Goal: Task Accomplishment & Management: Use online tool/utility

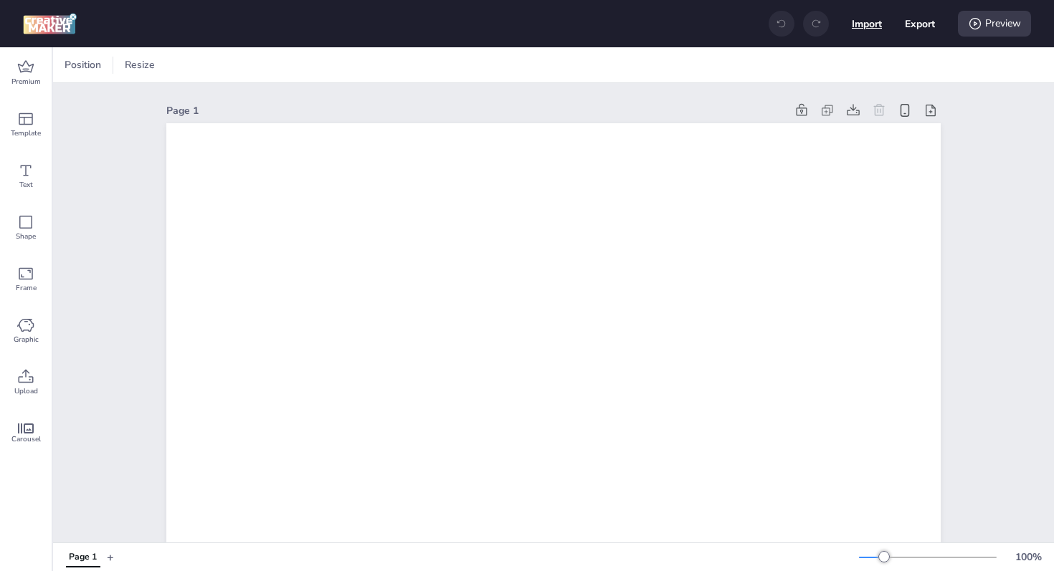
click at [866, 27] on button "Import" at bounding box center [866, 24] width 30 height 30
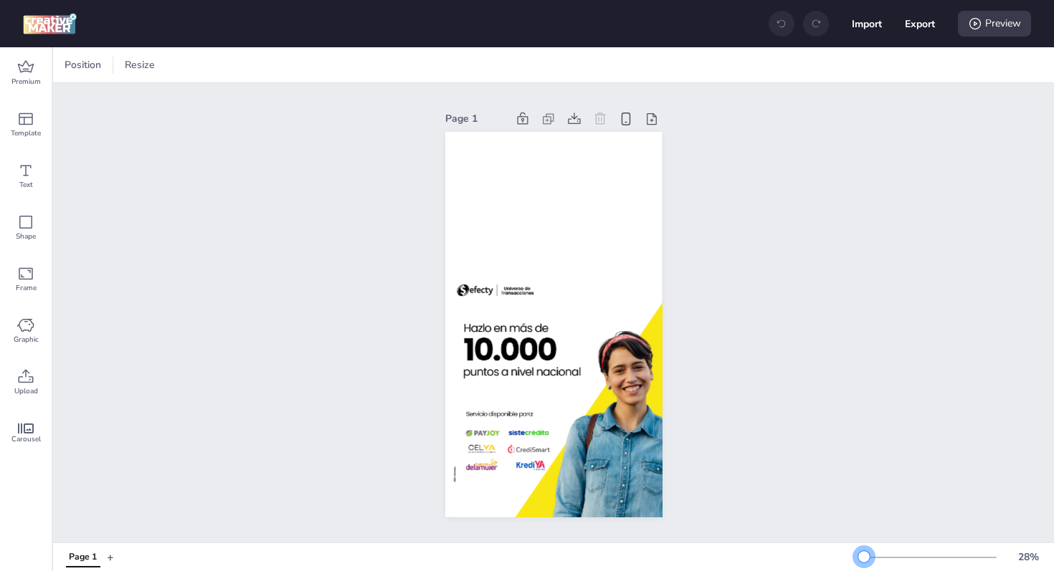
drag, startPoint x: 883, startPoint y: 555, endPoint x: 864, endPoint y: 558, distance: 19.6
click at [864, 558] on div at bounding box center [863, 556] width 11 height 11
click at [823, 409] on div "Page 1" at bounding box center [553, 312] width 1000 height 459
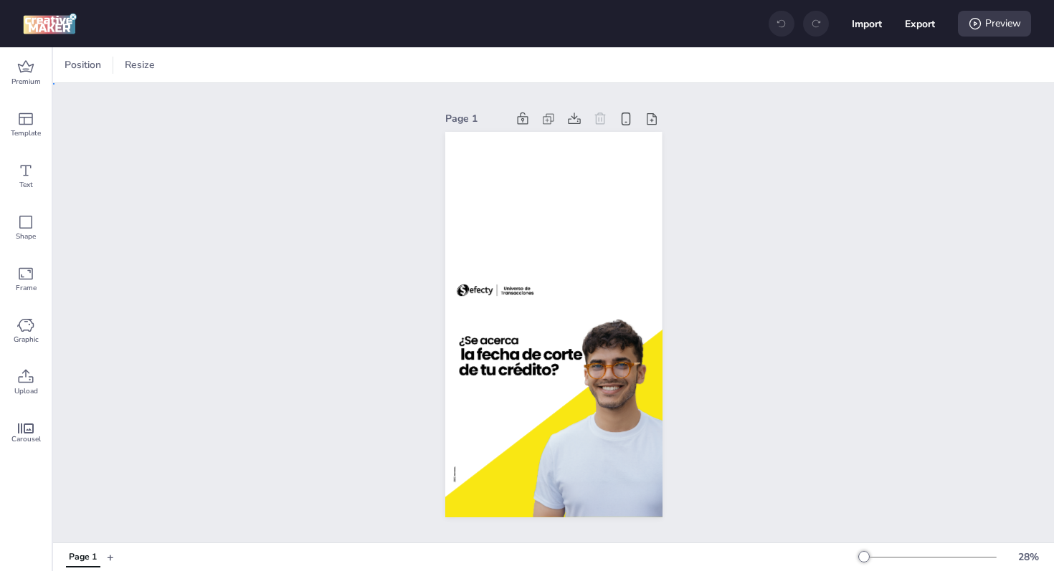
click at [980, 280] on div "Page 1" at bounding box center [553, 312] width 1000 height 459
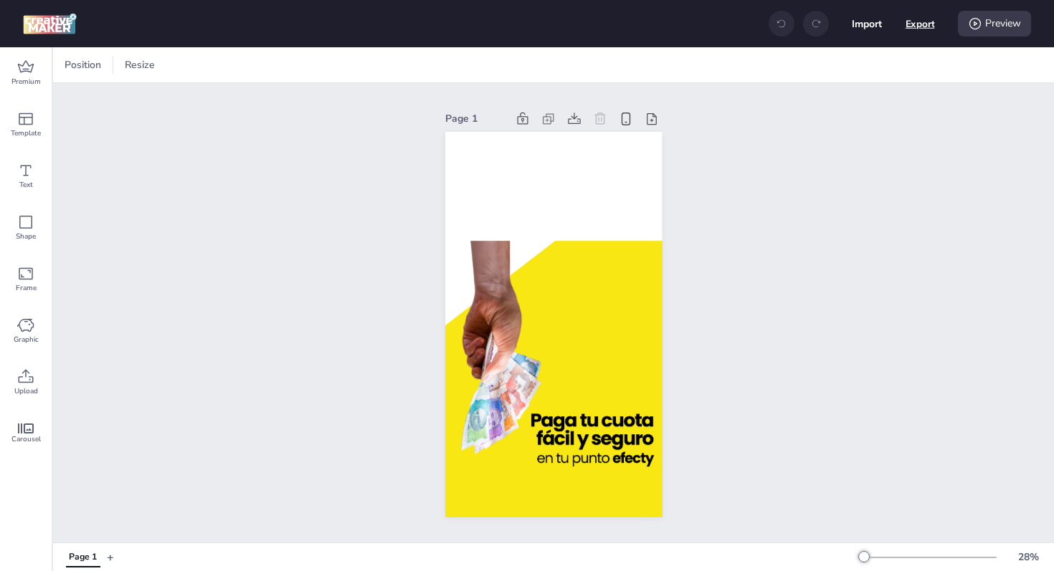
click at [914, 22] on button "Export" at bounding box center [919, 23] width 29 height 29
select select "html"
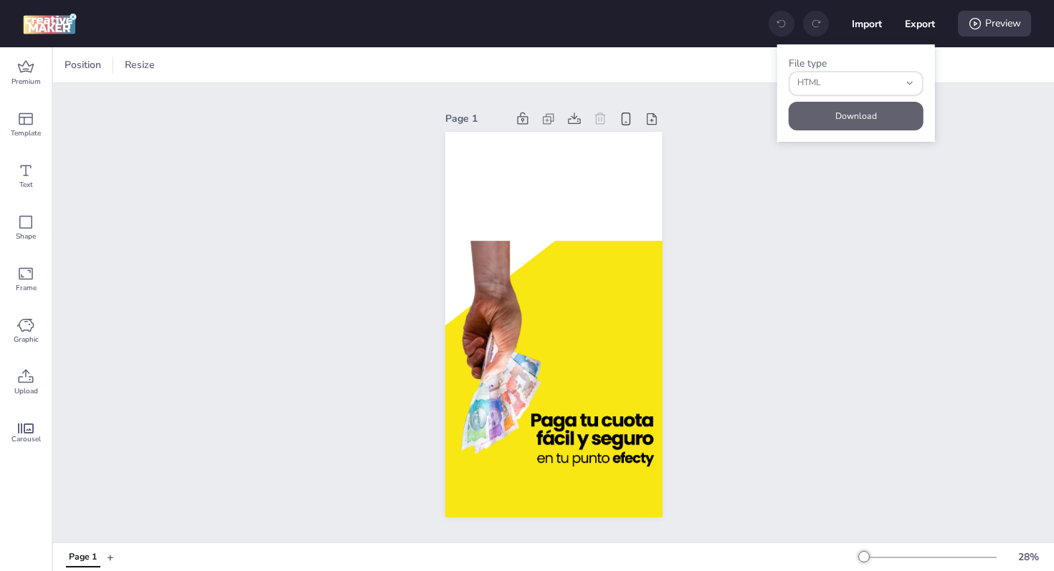
click at [874, 115] on button "Download" at bounding box center [855, 116] width 135 height 29
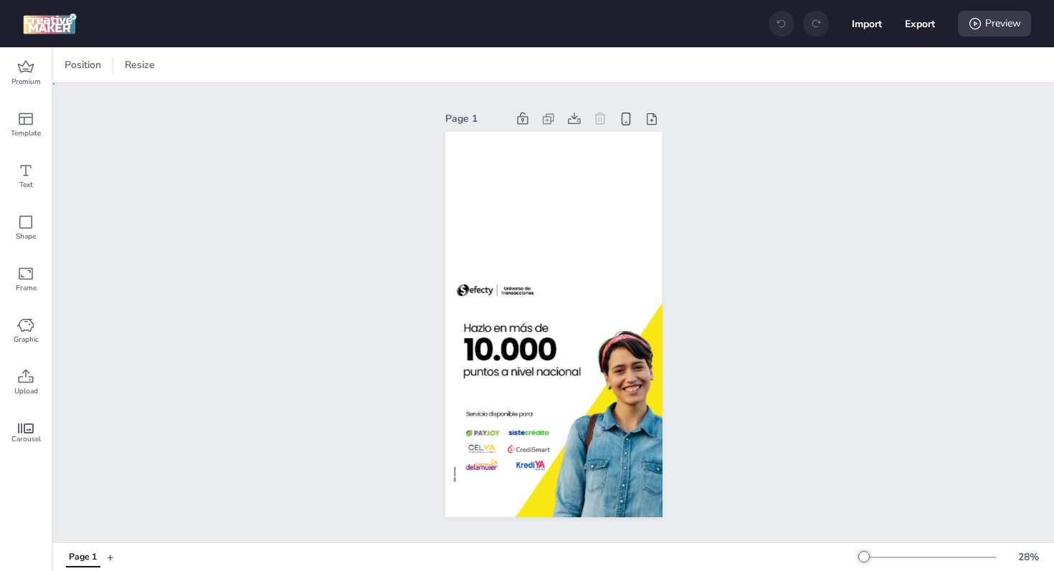
click at [882, 317] on div "Page 1" at bounding box center [553, 312] width 1000 height 459
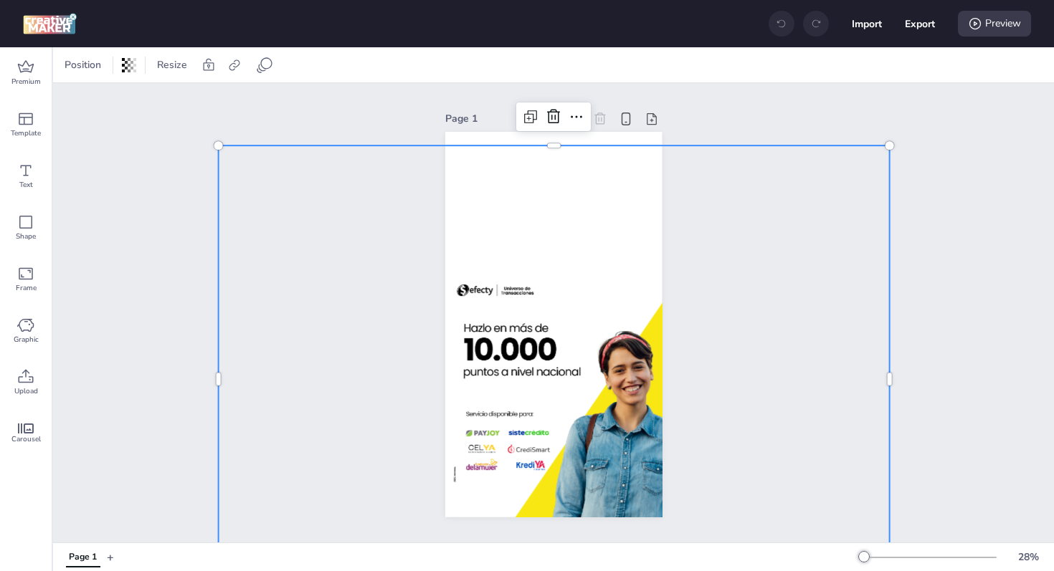
click at [568, 366] on img at bounding box center [553, 379] width 223 height 468
select select "contain"
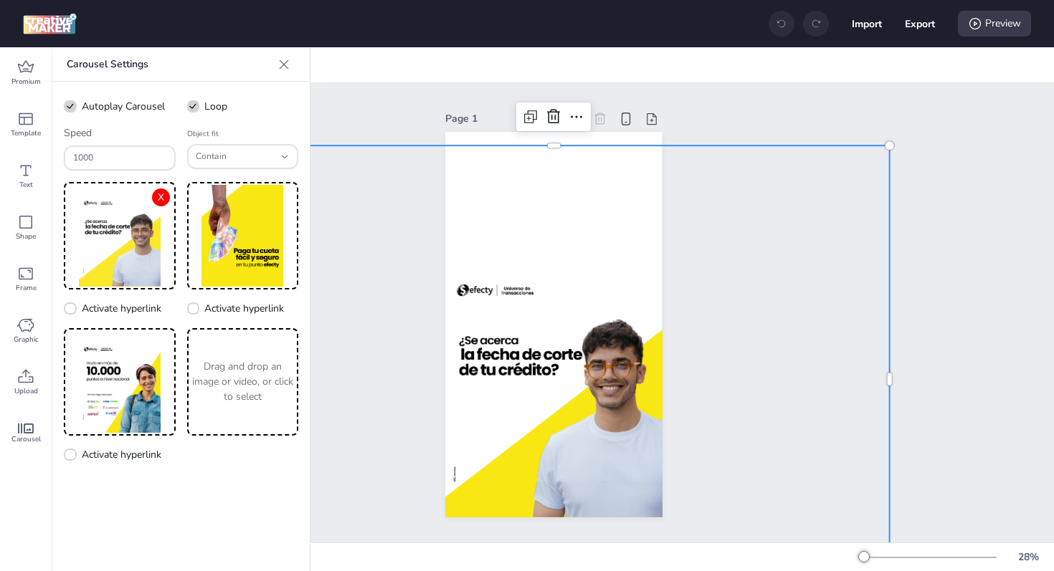
click at [160, 197] on button "X" at bounding box center [161, 197] width 18 height 18
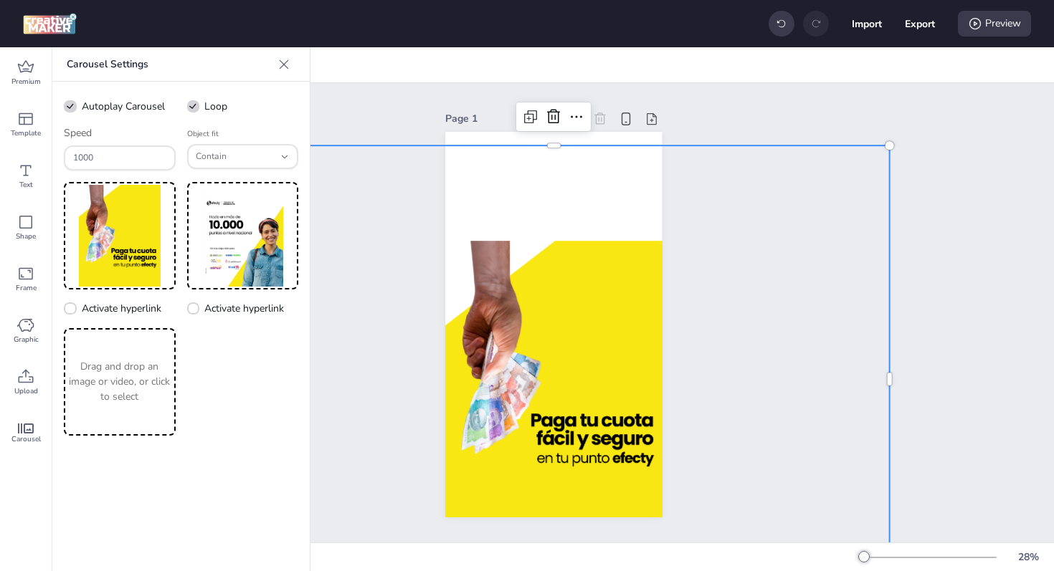
click at [0, 0] on button "X" at bounding box center [0, 0] width 0 height 0
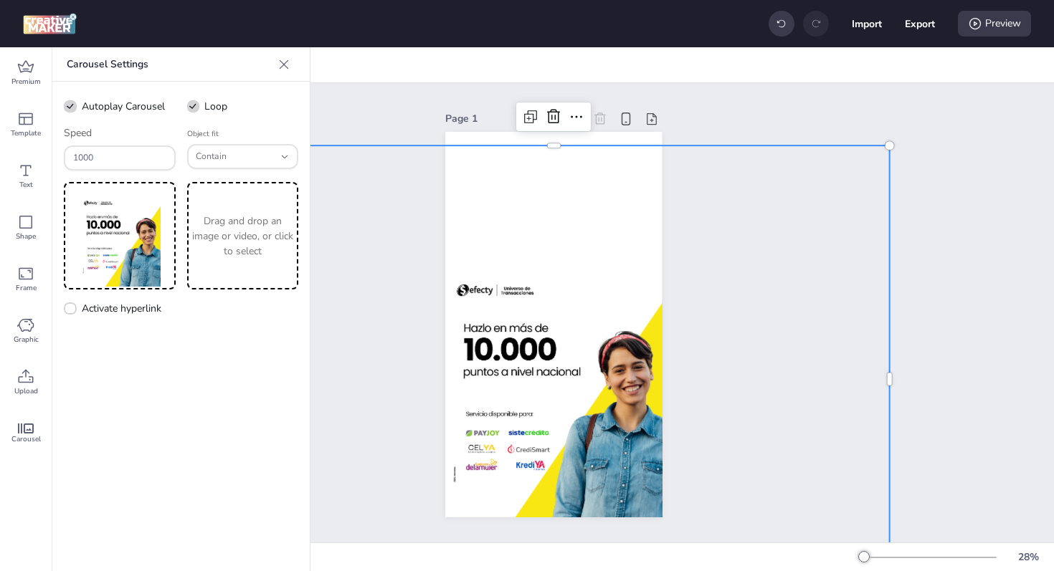
click at [0, 0] on button "X" at bounding box center [0, 0] width 0 height 0
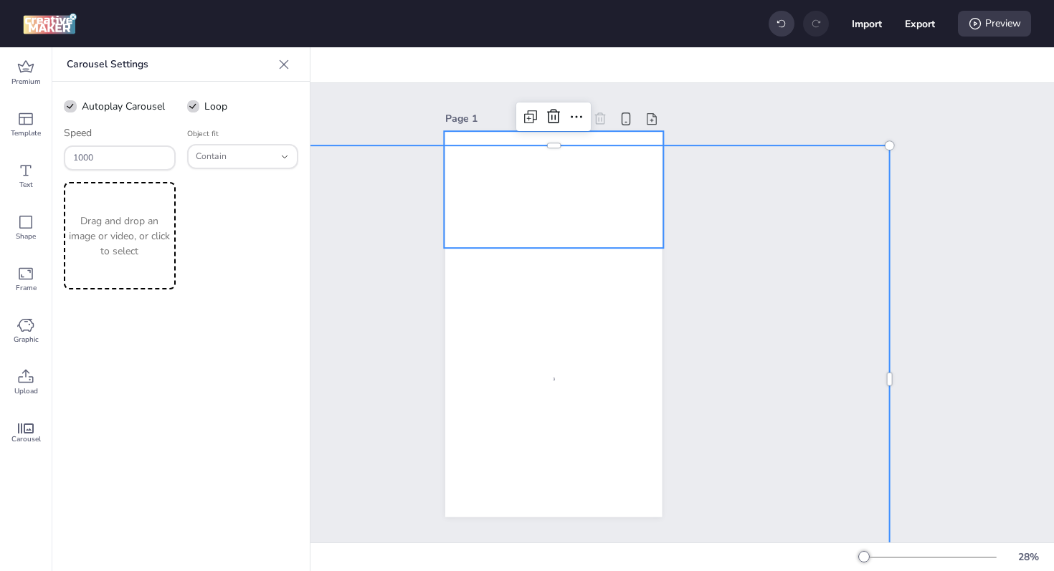
click at [528, 196] on video at bounding box center [554, 190] width 220 height 118
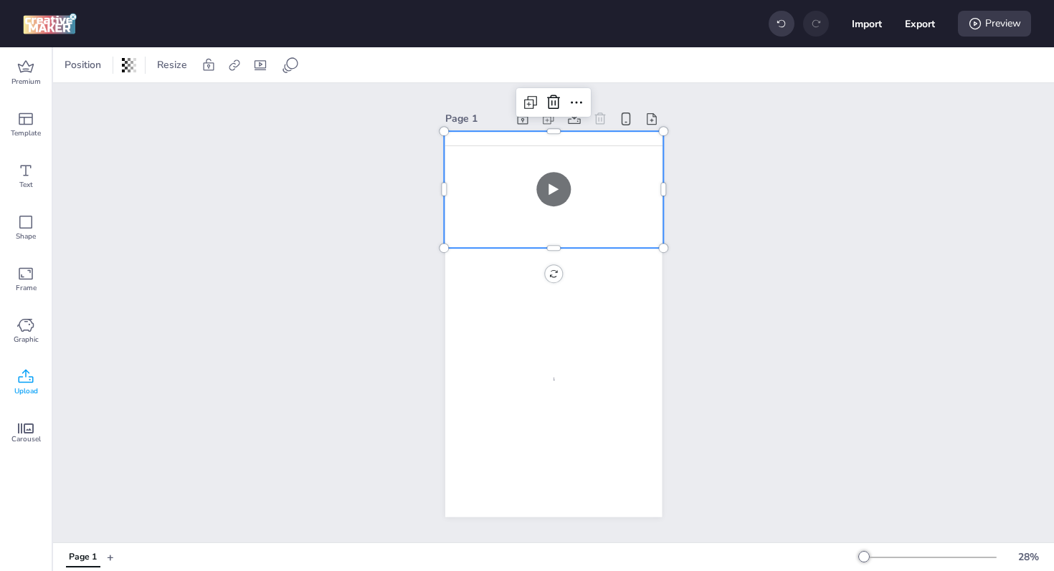
click at [26, 376] on icon at bounding box center [26, 376] width 15 height 14
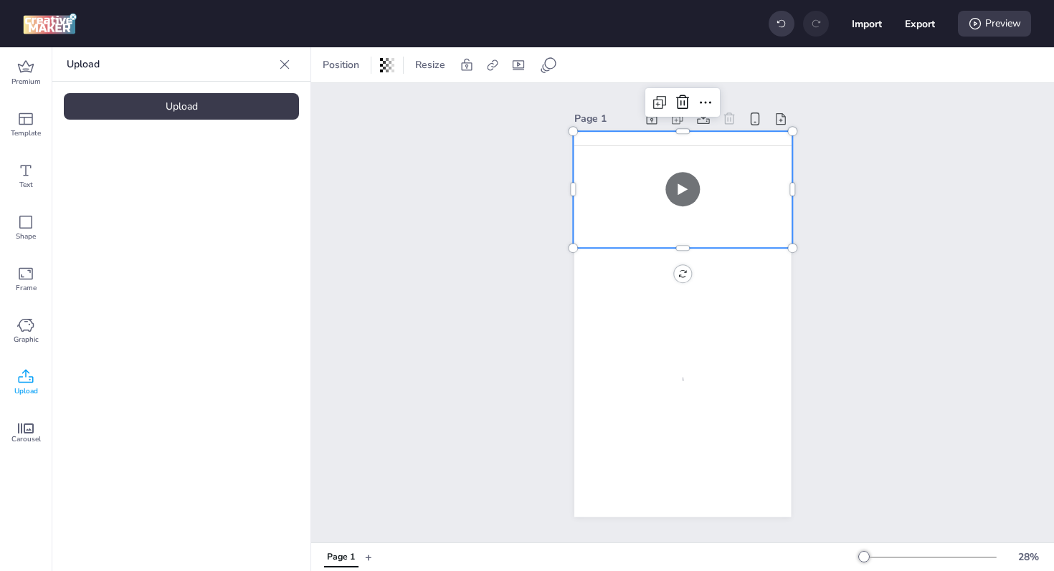
click at [196, 102] on div "Upload" at bounding box center [181, 106] width 235 height 27
click at [664, 193] on video at bounding box center [683, 190] width 220 height 118
click at [676, 98] on icon at bounding box center [682, 102] width 13 height 14
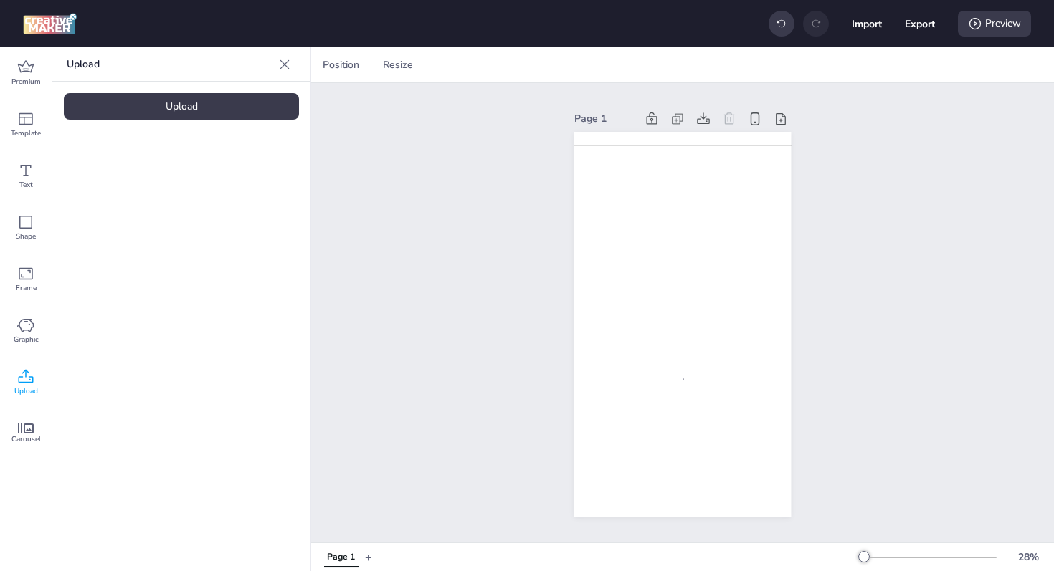
click at [133, 237] on div at bounding box center [121, 200] width 115 height 115
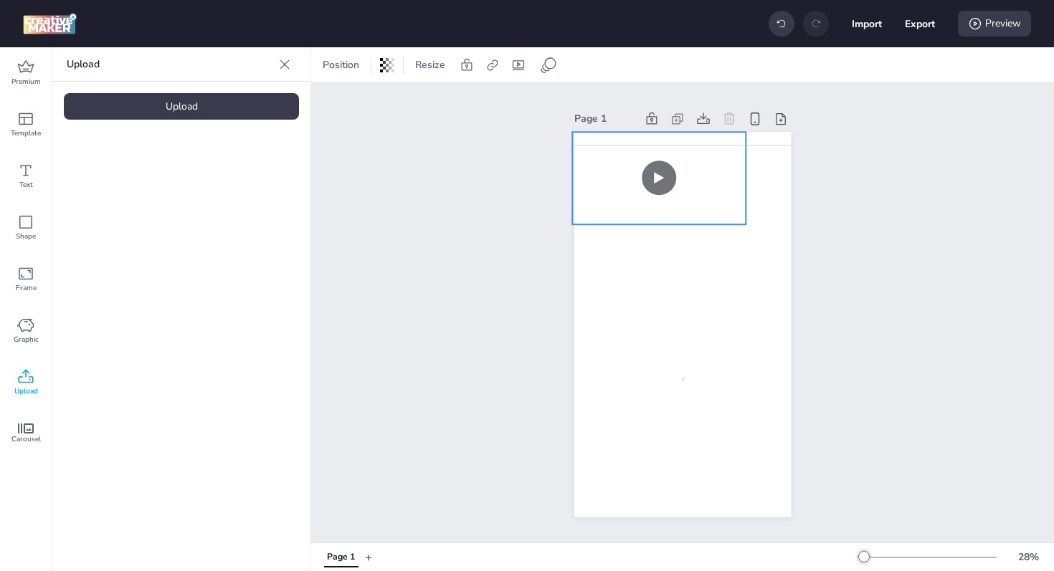
drag, startPoint x: 651, startPoint y: 314, endPoint x: 634, endPoint y: 171, distance: 143.7
click at [634, 171] on video at bounding box center [658, 178] width 173 height 92
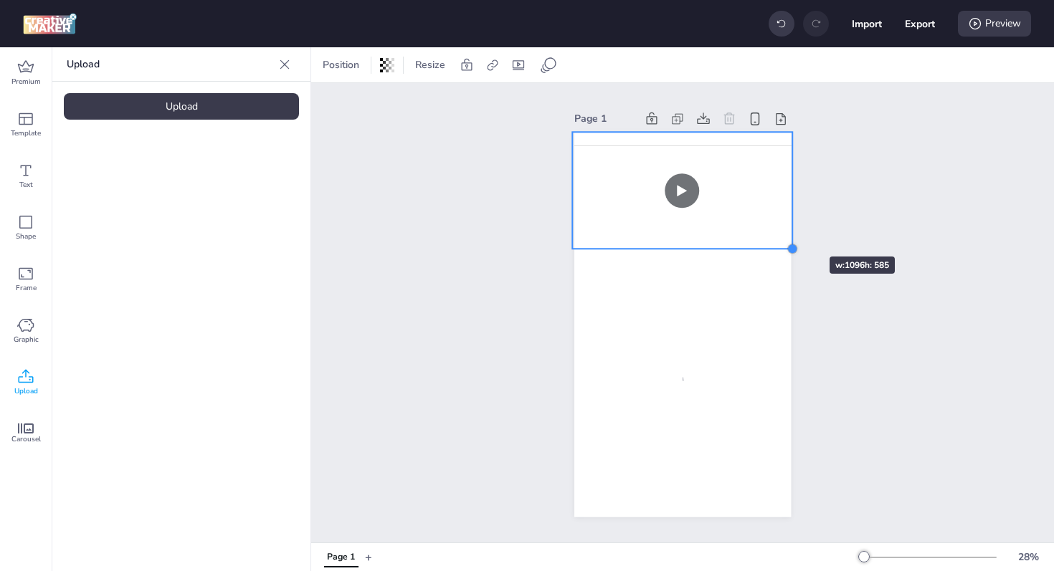
drag, startPoint x: 740, startPoint y: 216, endPoint x: 786, endPoint y: 231, distance: 49.0
click at [786, 231] on div "Page 1 1 2 3 1 2 3 1 2 3" at bounding box center [682, 313] width 297 height 443
click at [840, 238] on div "Page 1 1 2 3 1 2 3 1 2 3" at bounding box center [682, 312] width 742 height 459
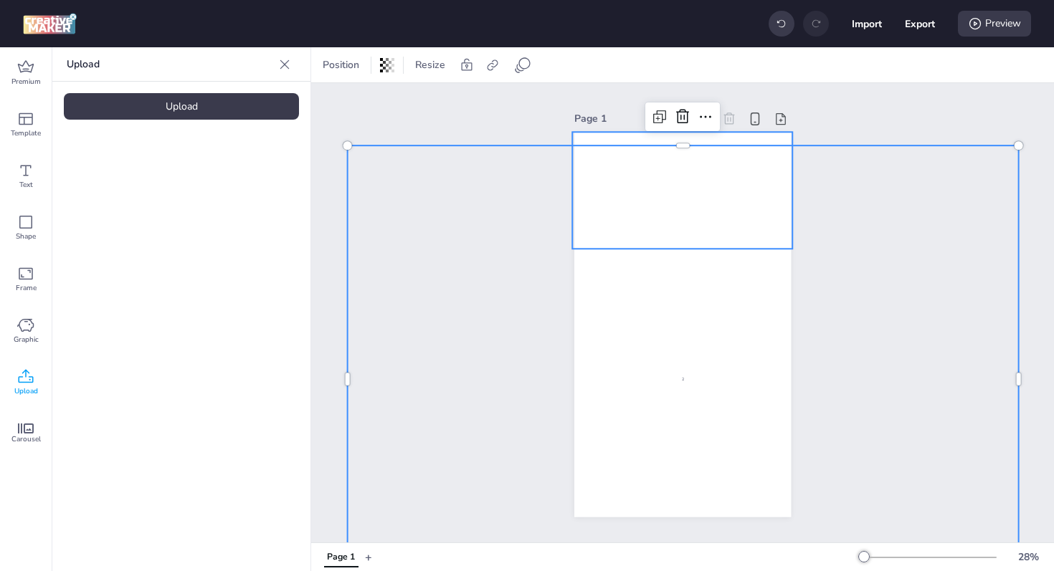
click at [704, 202] on video at bounding box center [682, 191] width 220 height 118
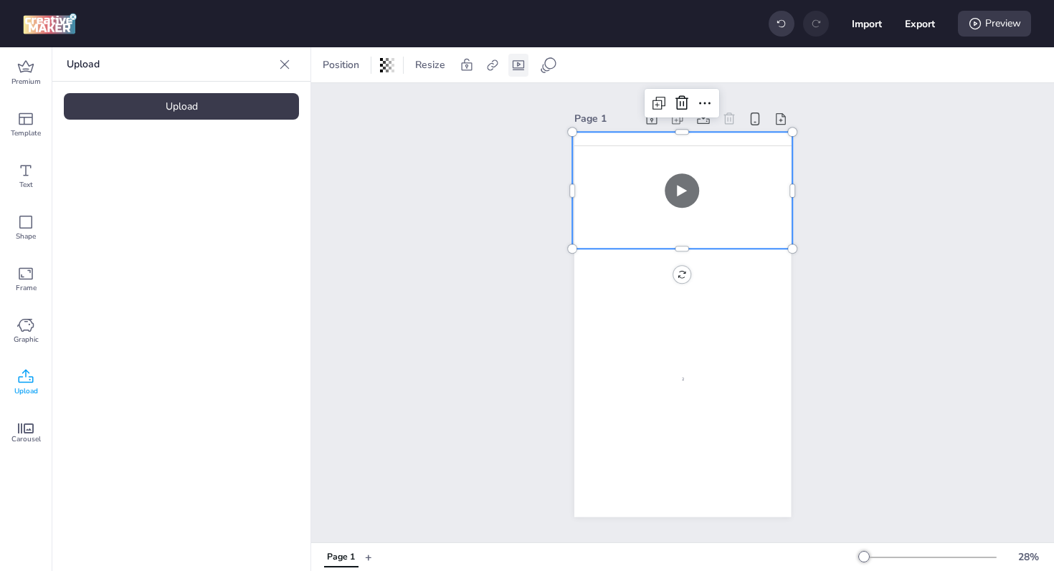
click at [524, 67] on icon at bounding box center [518, 65] width 14 height 14
select select "contain"
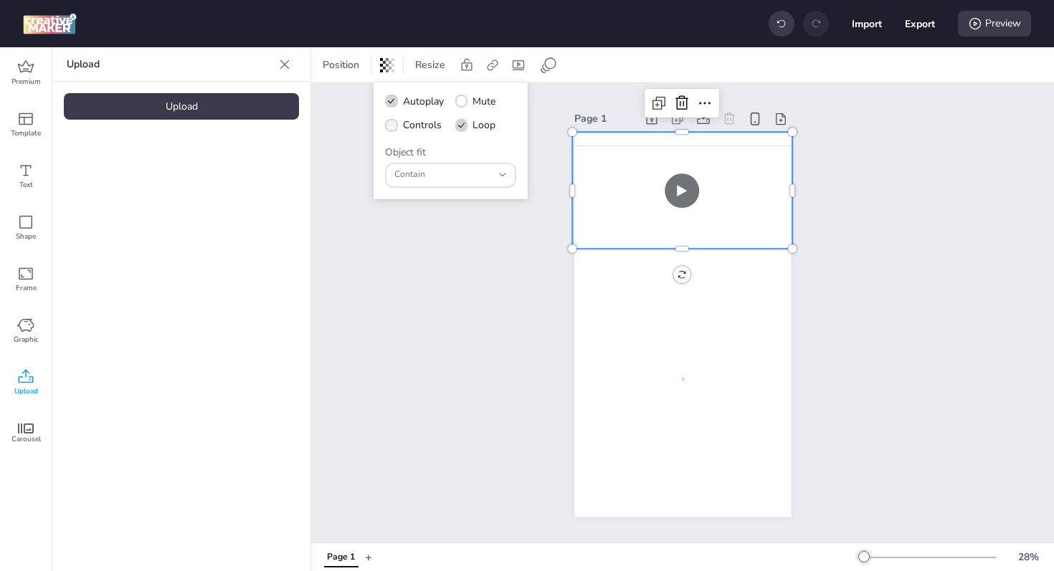
click at [421, 123] on span "Controls" at bounding box center [422, 125] width 39 height 15
click at [393, 126] on input "Controls" at bounding box center [388, 130] width 9 height 9
checkbox input "true"
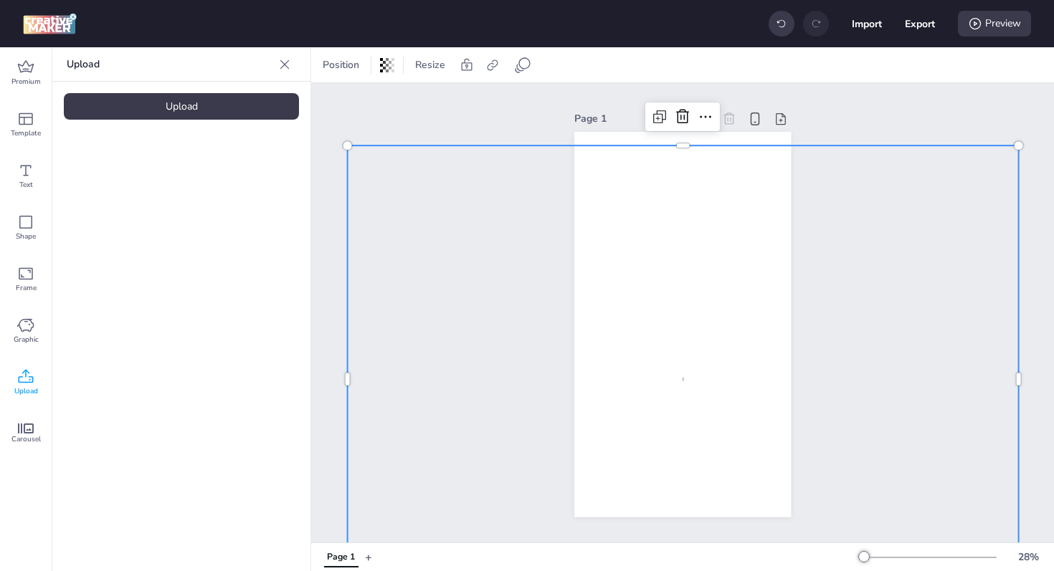
click at [634, 343] on div "2" at bounding box center [682, 379] width 223 height 468
select select "contain"
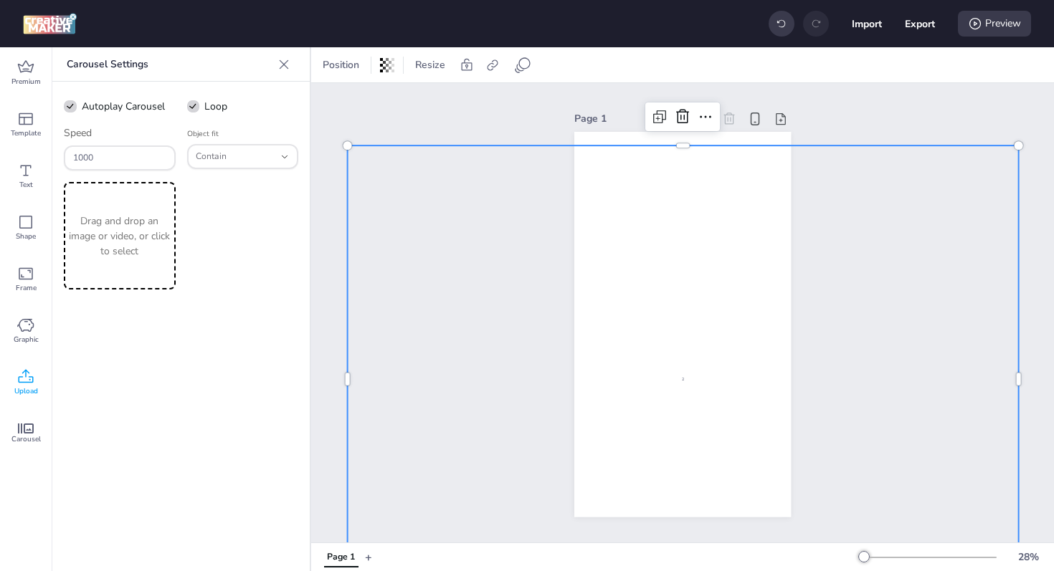
click at [123, 249] on p "Drag and drop an image or video, or click to select" at bounding box center [120, 236] width 106 height 45
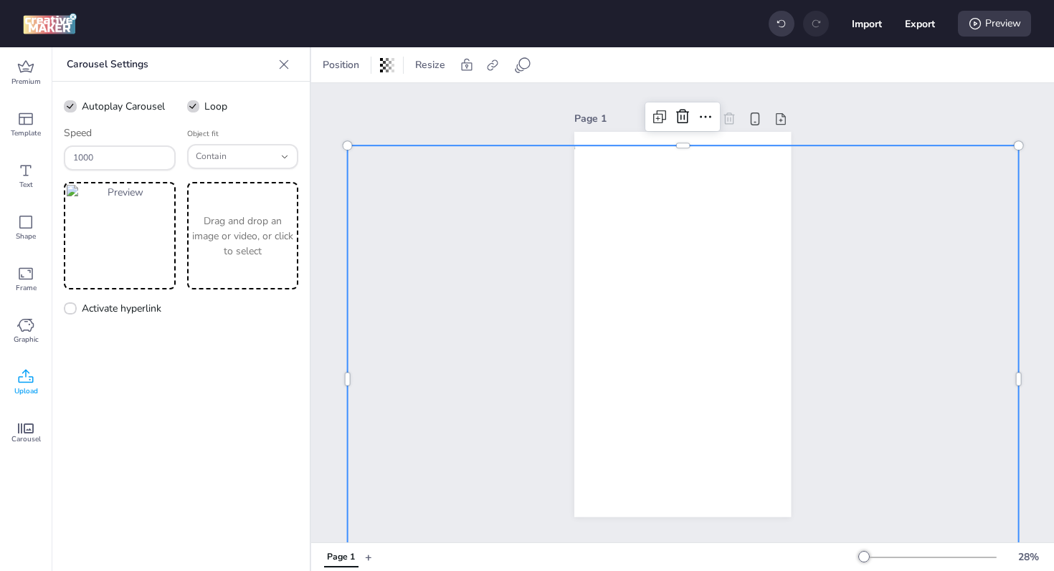
click at [244, 240] on p "Drag and drop an image or video, or click to select" at bounding box center [243, 236] width 106 height 45
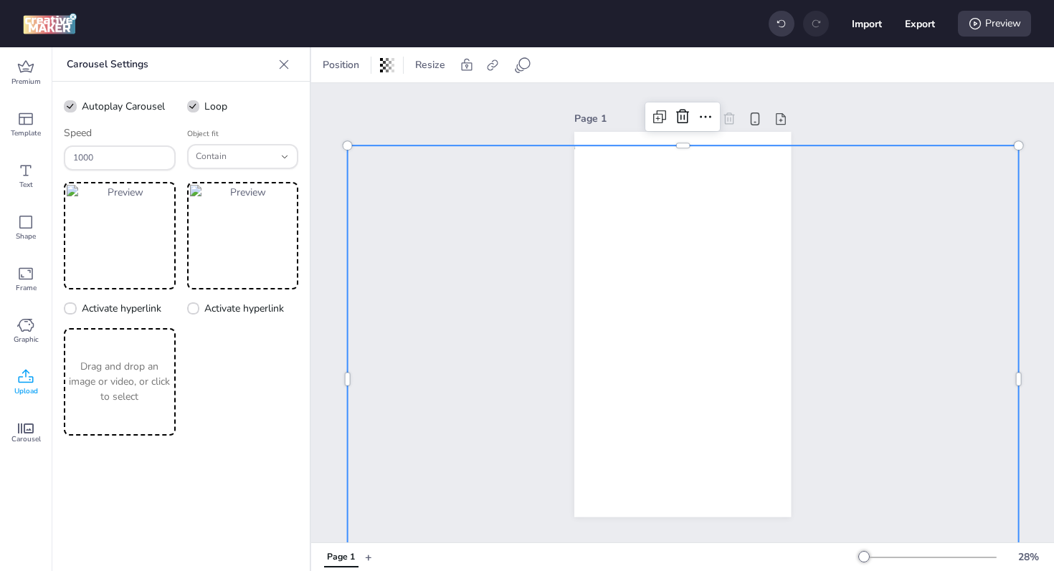
click at [127, 376] on p "Drag and drop an image or video, or click to select" at bounding box center [120, 381] width 106 height 45
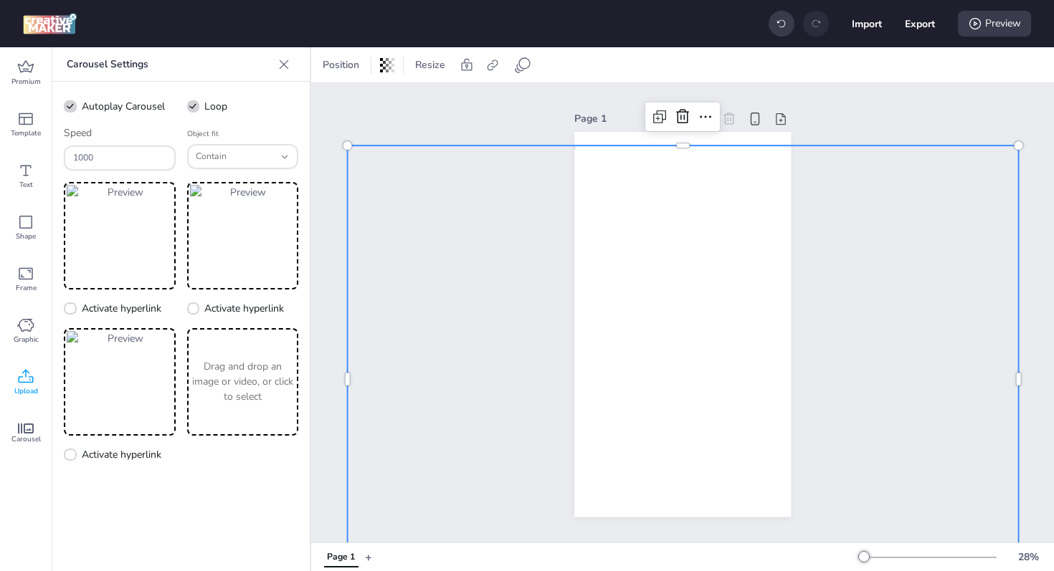
click at [229, 378] on p "Drag and drop an image or video, or click to select" at bounding box center [243, 381] width 106 height 45
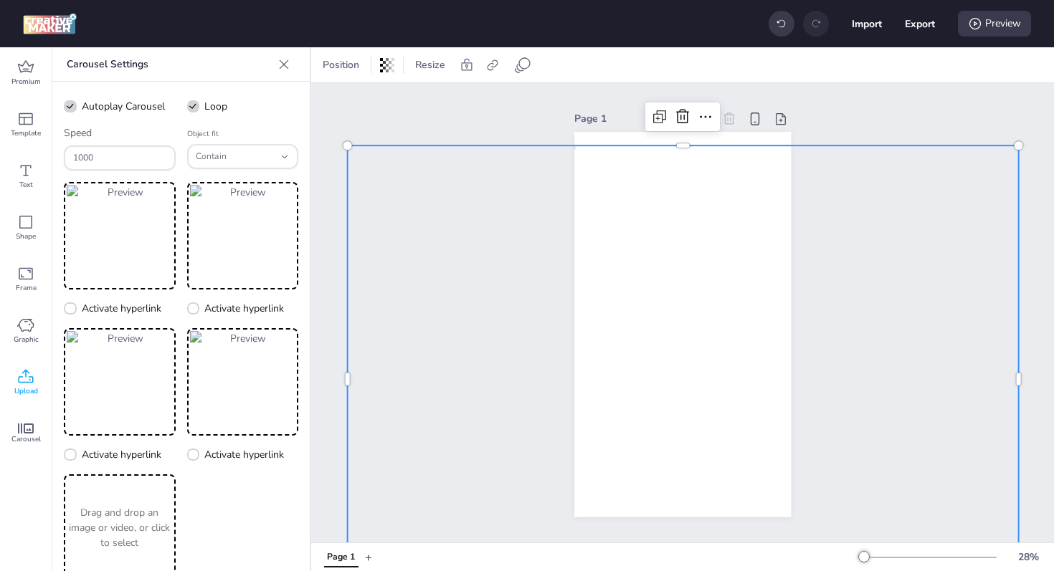
click at [684, 354] on img at bounding box center [682, 379] width 223 height 468
click at [130, 234] on img at bounding box center [120, 236] width 106 height 102
click at [663, 272] on img at bounding box center [682, 379] width 223 height 468
click at [492, 68] on icon at bounding box center [492, 65] width 14 height 14
click at [403, 103] on span "Activate hyperlink" at bounding box center [399, 101] width 80 height 15
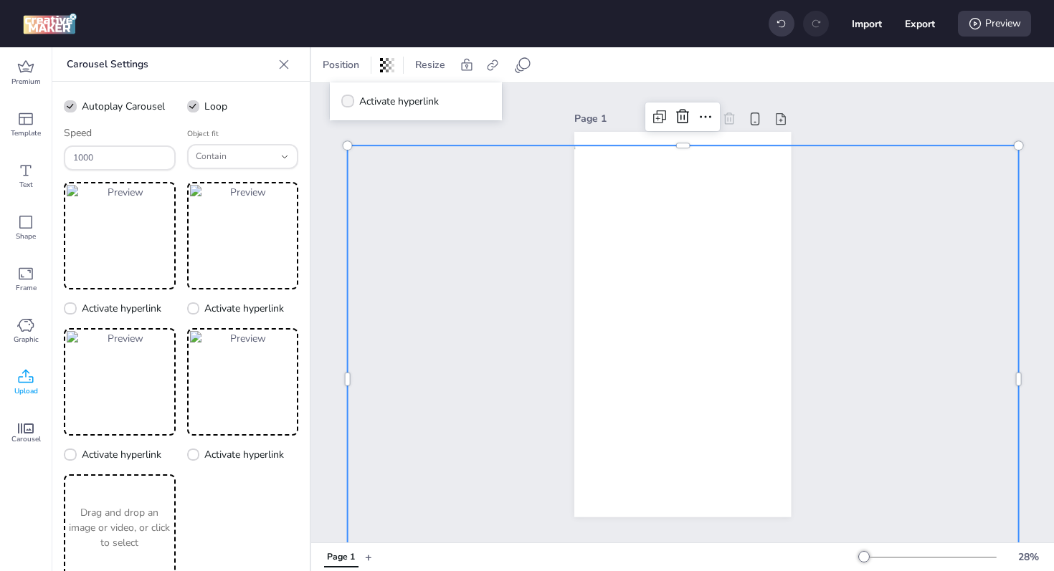
click at [350, 103] on input "Activate hyperlink" at bounding box center [344, 106] width 9 height 9
checkbox input "true"
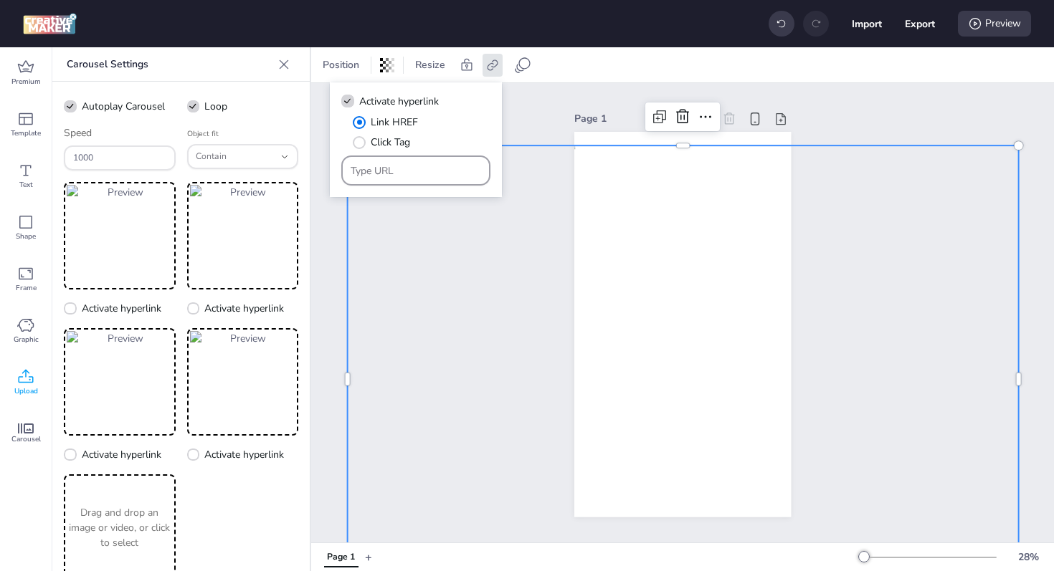
click at [406, 175] on input "Type URL" at bounding box center [415, 170] width 131 height 15
type input "[DOMAIN_NAME]"
click at [520, 110] on div "Page 1" at bounding box center [682, 312] width 742 height 459
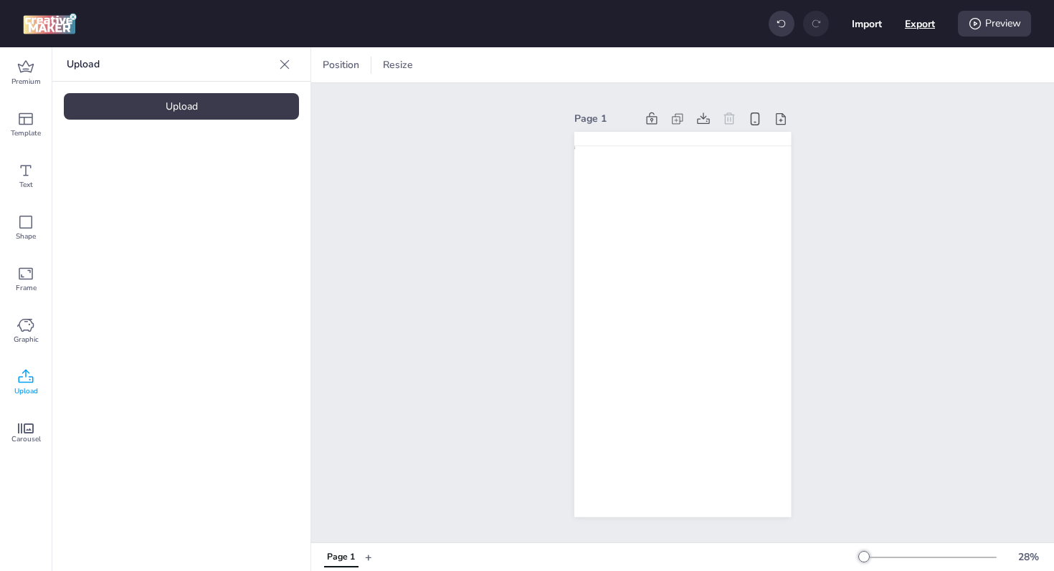
click at [921, 24] on button "Export" at bounding box center [919, 24] width 30 height 30
select select "html"
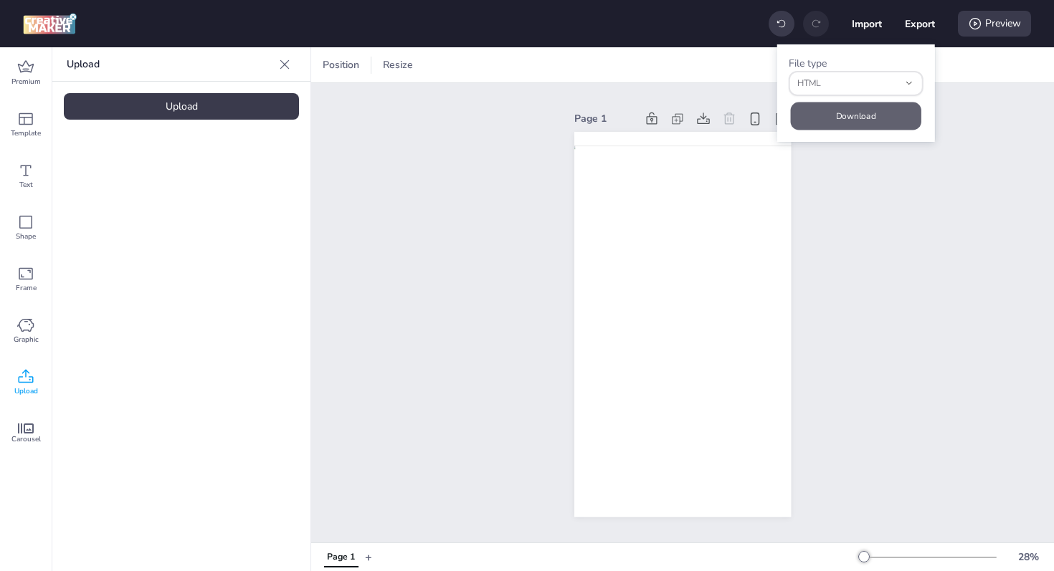
click at [842, 112] on button "Download" at bounding box center [855, 116] width 130 height 28
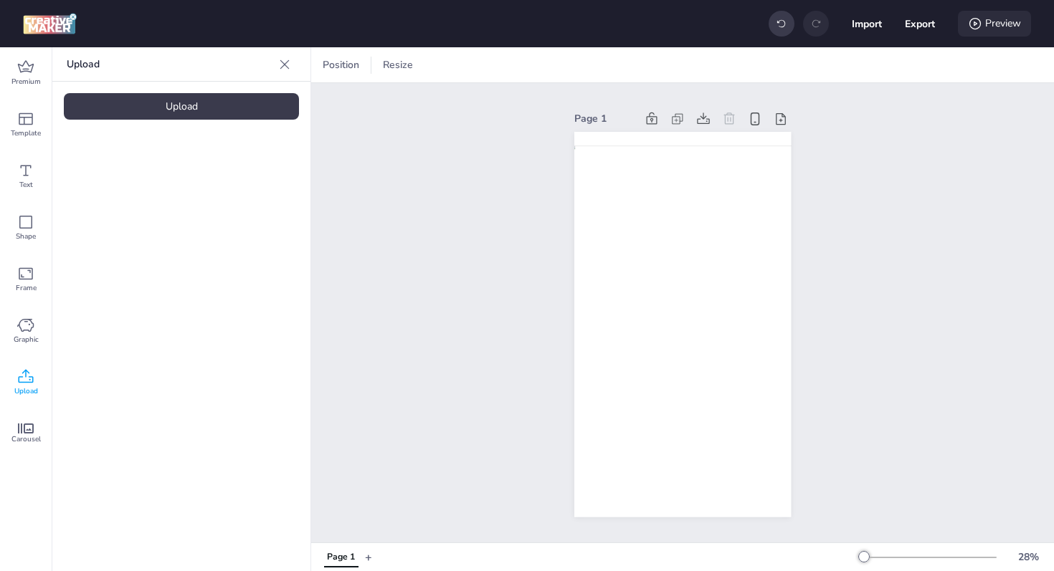
click at [987, 21] on div "Preview" at bounding box center [993, 24] width 73 height 26
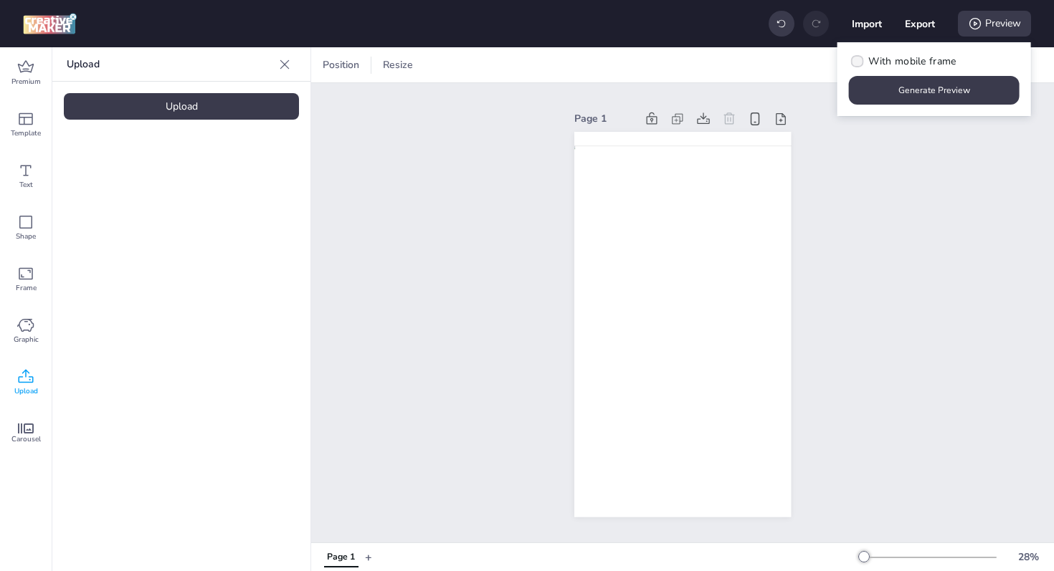
click at [918, 57] on span "With mobile frame" at bounding box center [911, 61] width 87 height 15
click at [859, 62] on input "With mobile frame" at bounding box center [854, 66] width 9 height 9
checkbox input "true"
click at [939, 87] on button "Generate Preview" at bounding box center [934, 90] width 171 height 29
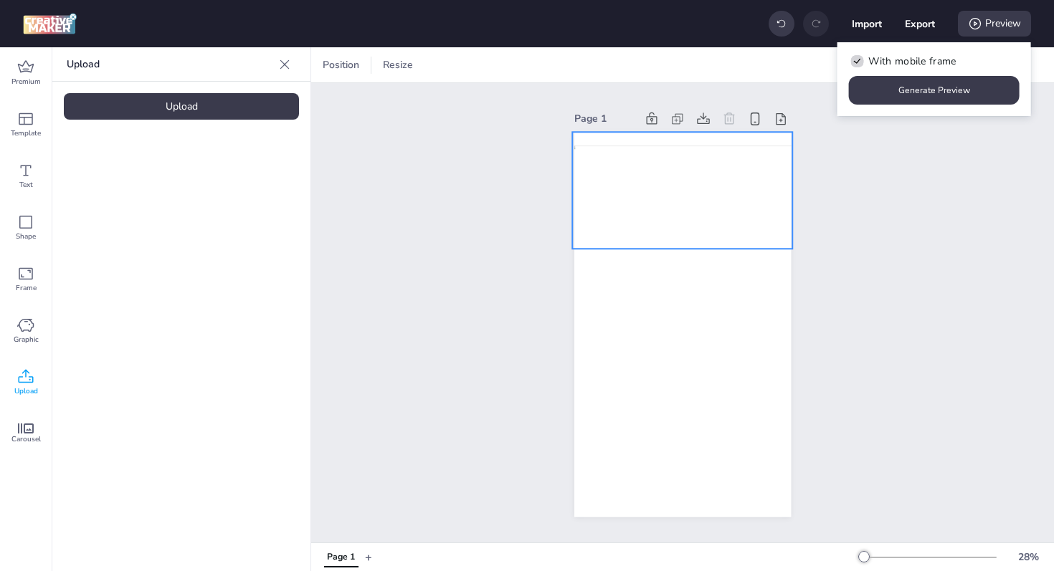
click at [670, 209] on video at bounding box center [682, 191] width 220 height 118
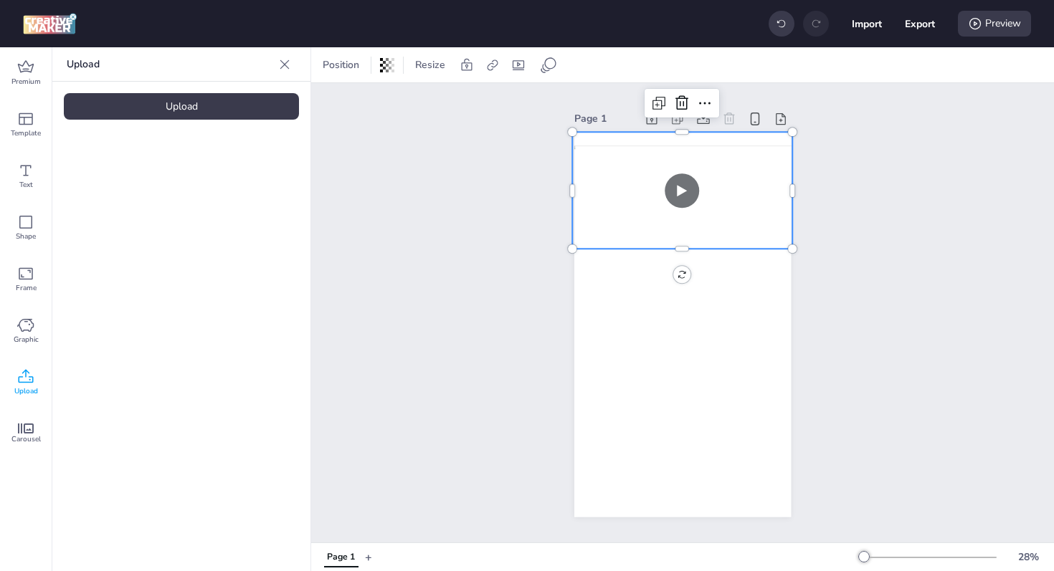
click at [678, 97] on icon at bounding box center [681, 103] width 13 height 14
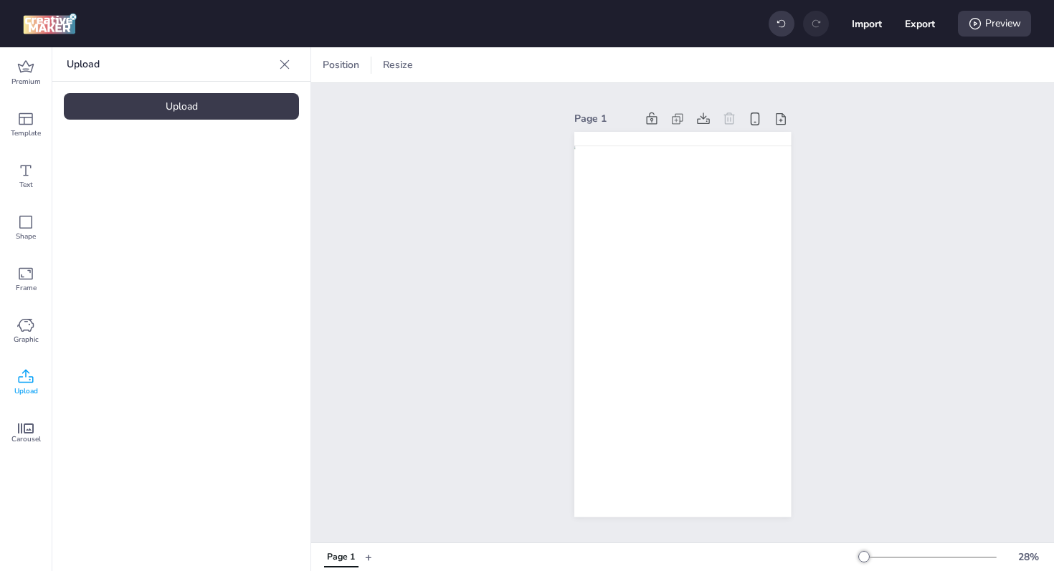
click at [156, 108] on div "Upload" at bounding box center [181, 106] width 235 height 27
click at [153, 199] on video at bounding box center [121, 199] width 115 height 57
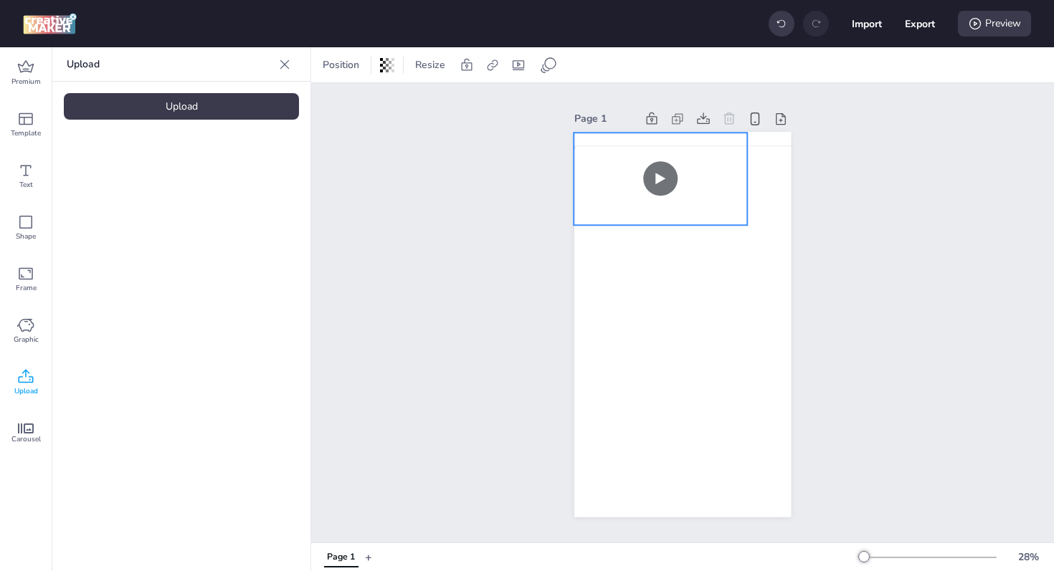
drag, startPoint x: 616, startPoint y: 304, endPoint x: 593, endPoint y: 158, distance: 147.2
click at [593, 158] on video at bounding box center [659, 179] width 173 height 92
click at [656, 95] on icon at bounding box center [659, 103] width 17 height 17
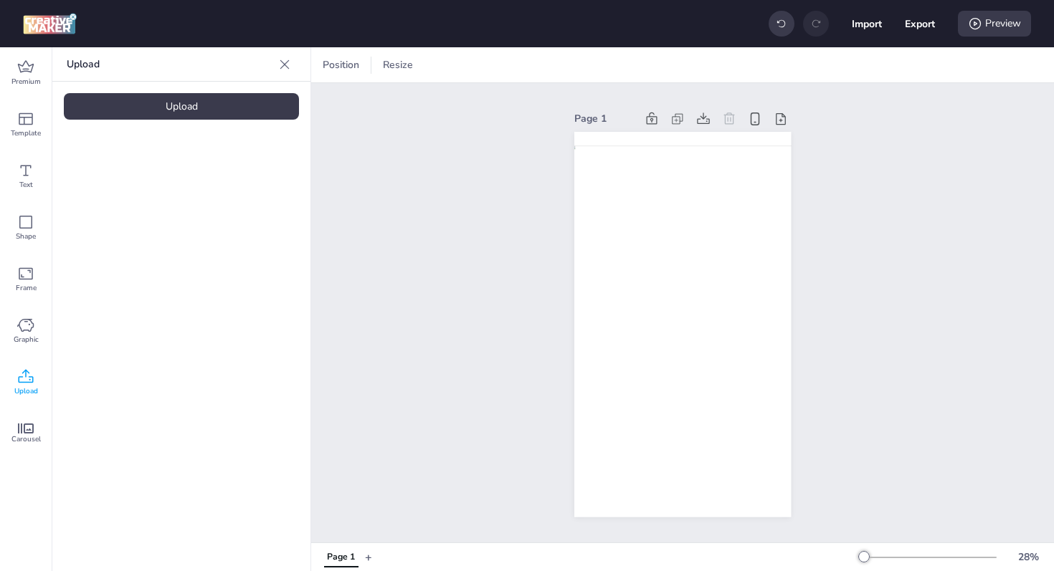
click at [214, 99] on div "Upload" at bounding box center [181, 106] width 235 height 27
click at [100, 191] on video at bounding box center [121, 199] width 115 height 57
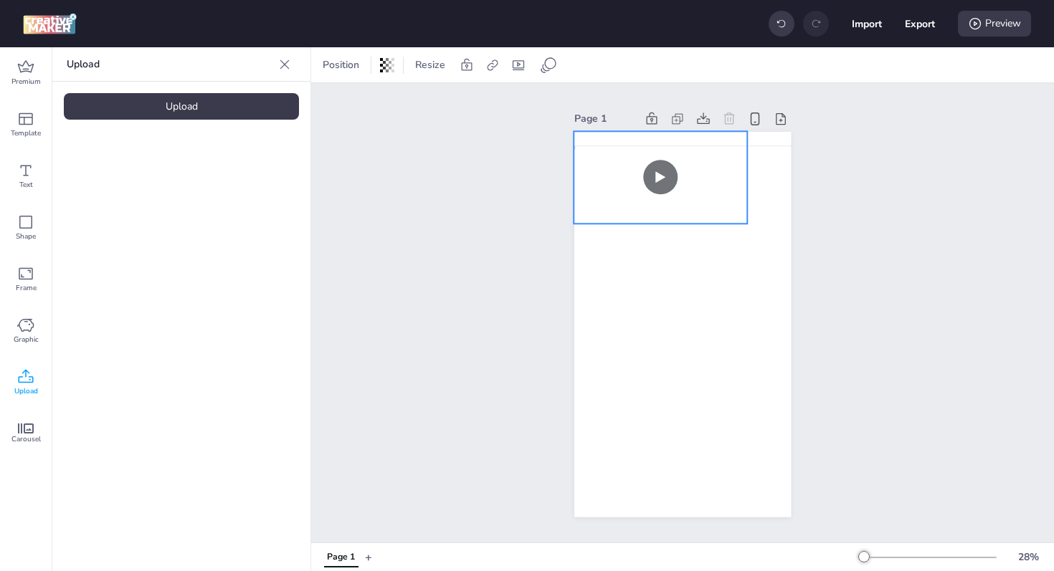
drag, startPoint x: 639, startPoint y: 288, endPoint x: 612, endPoint y: 165, distance: 126.1
click at [612, 165] on video at bounding box center [659, 177] width 173 height 92
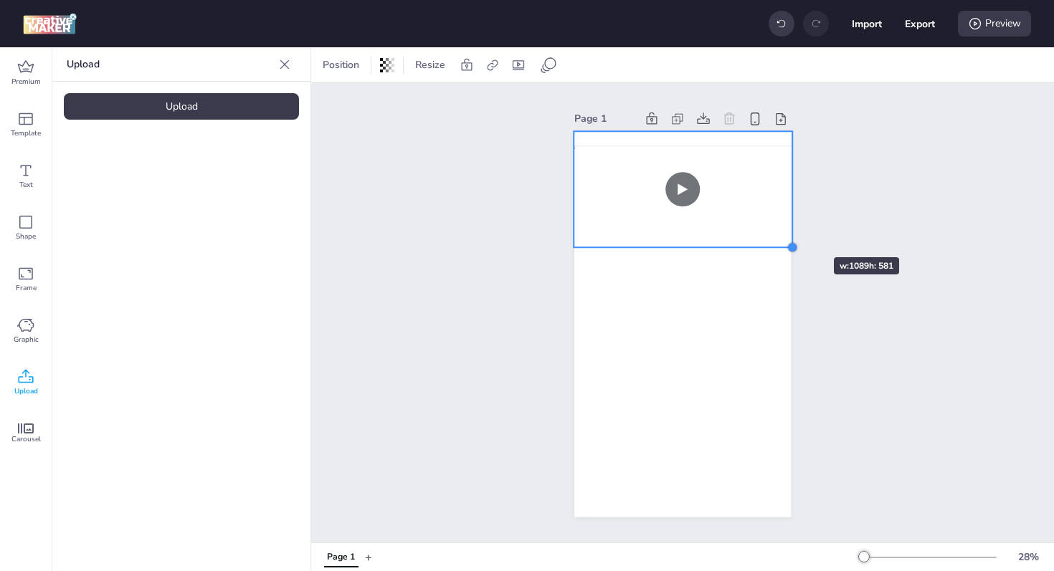
drag, startPoint x: 745, startPoint y: 219, endPoint x: 790, endPoint y: 231, distance: 47.0
click at [790, 231] on div "Page 1" at bounding box center [682, 313] width 297 height 443
click at [847, 229] on div "Page 1" at bounding box center [682, 312] width 742 height 459
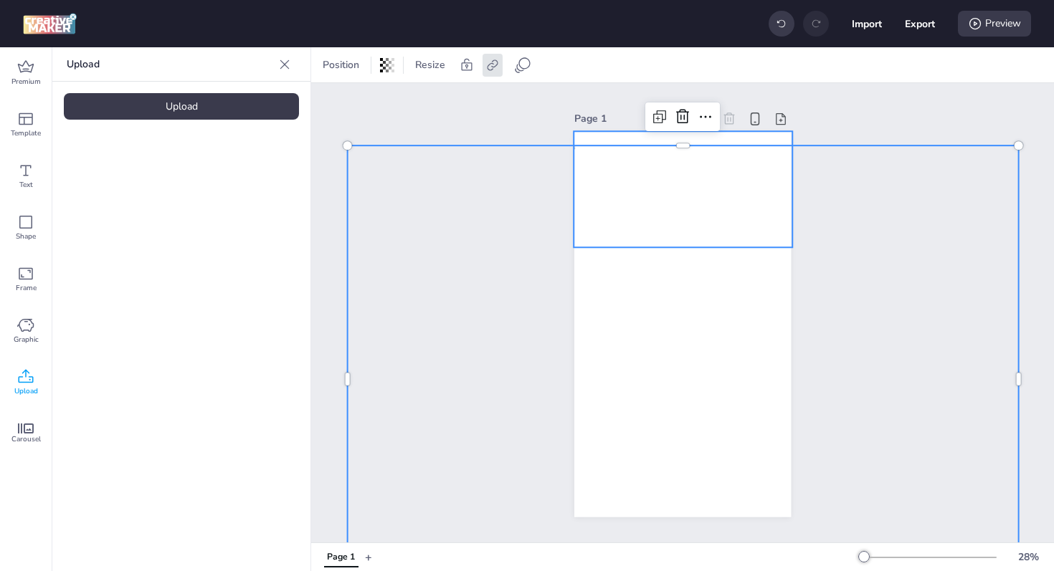
click at [634, 173] on video at bounding box center [682, 189] width 219 height 117
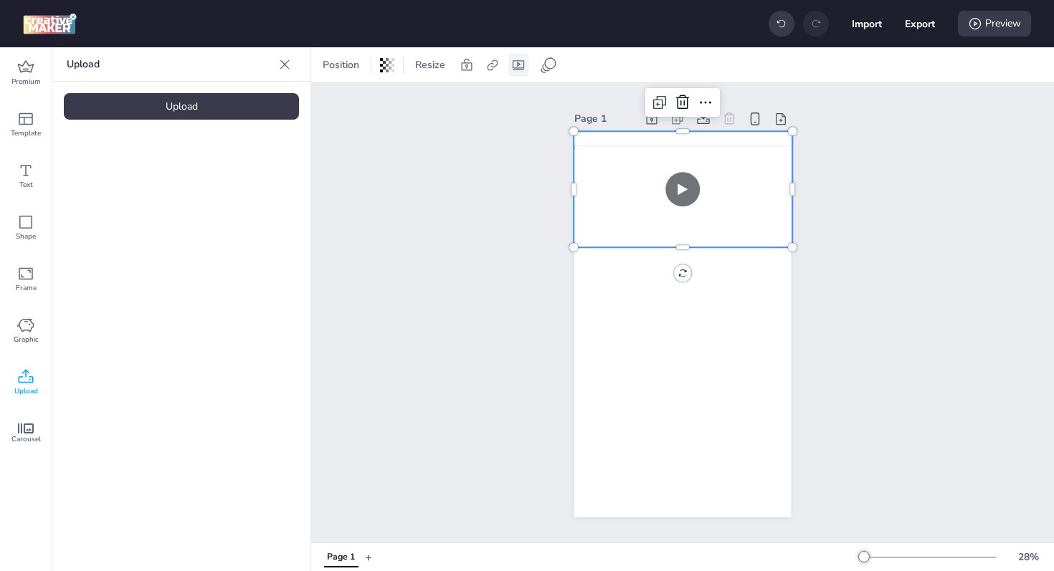
click at [519, 65] on icon at bounding box center [518, 65] width 14 height 14
select select "contain"
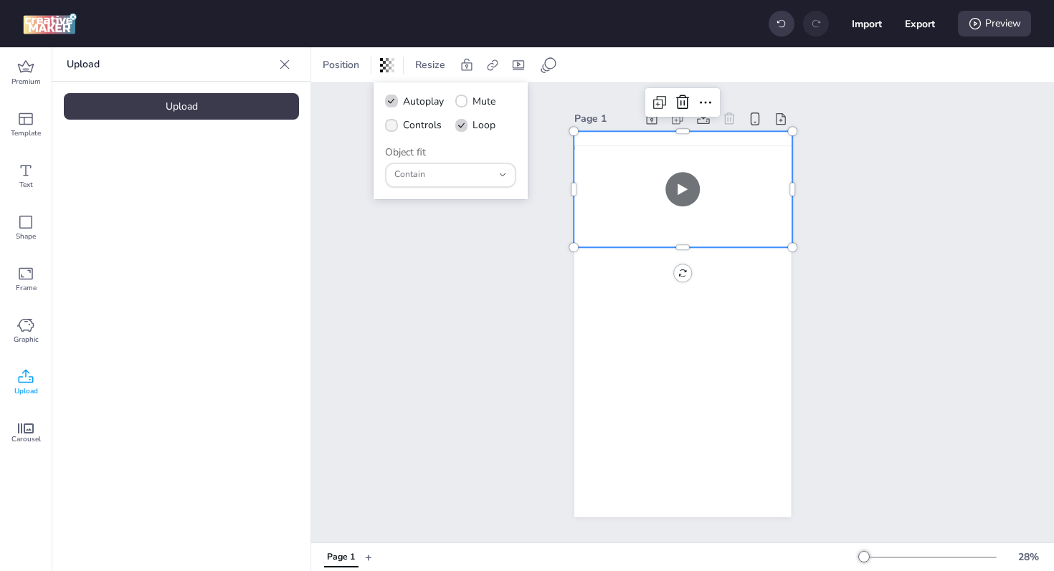
click at [425, 124] on span "Controls" at bounding box center [422, 125] width 39 height 15
click at [393, 126] on input "Controls" at bounding box center [388, 130] width 9 height 9
checkbox input "true"
click at [928, 190] on div "Page 1" at bounding box center [682, 312] width 742 height 459
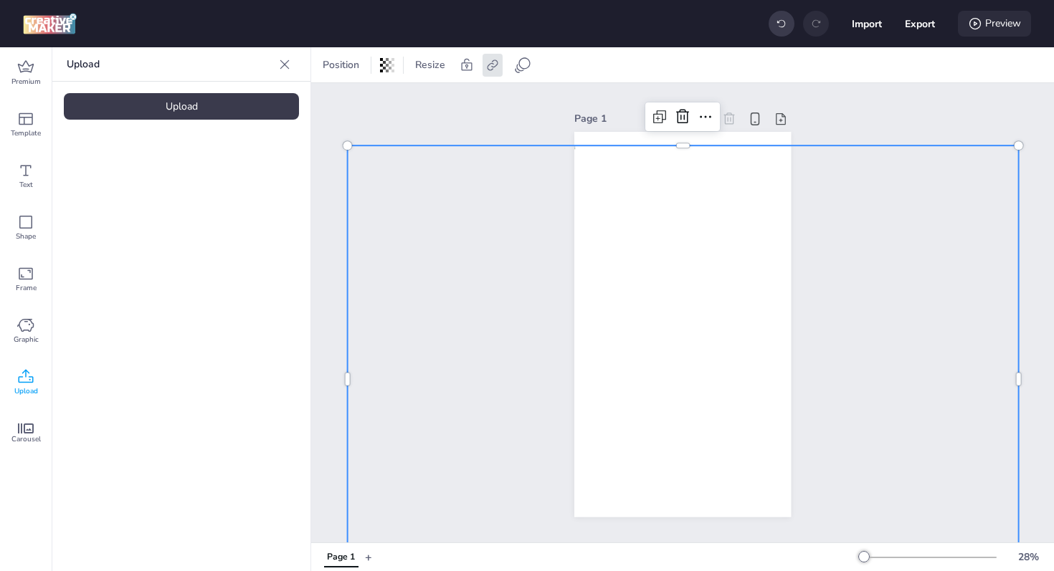
click at [980, 23] on icon at bounding box center [974, 23] width 11 height 11
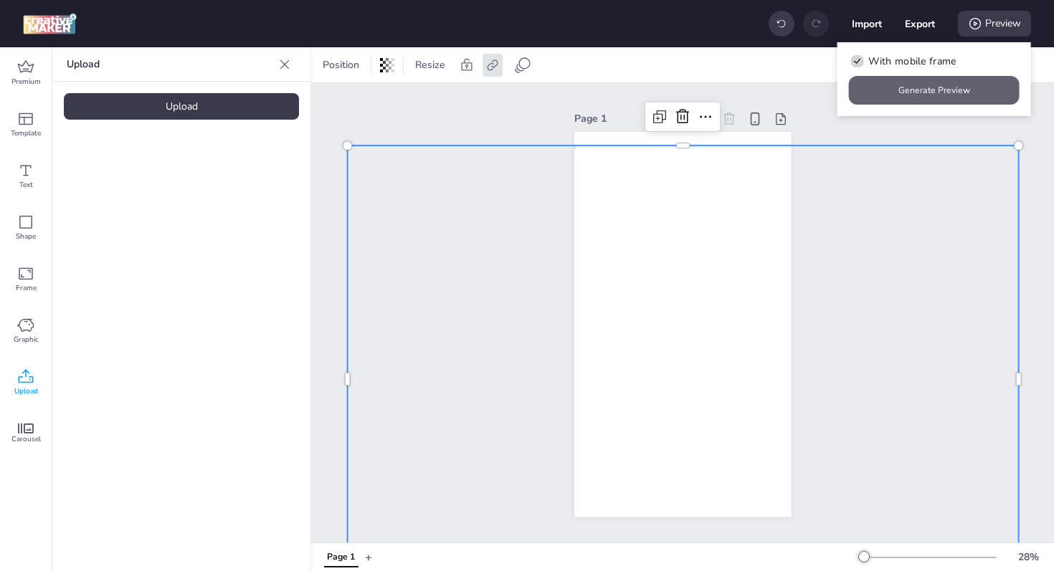
click at [919, 85] on button "Generate Preview" at bounding box center [934, 90] width 171 height 29
click at [911, 98] on button "Generate Preview" at bounding box center [934, 90] width 171 height 29
click at [244, 225] on video at bounding box center [241, 199] width 115 height 57
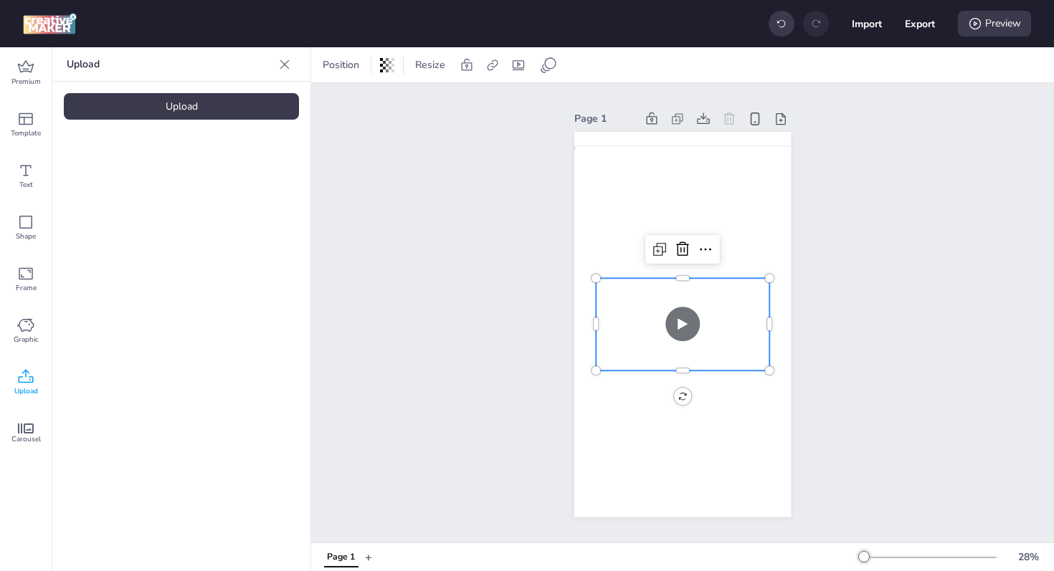
click at [192, 112] on div "Upload" at bounding box center [181, 106] width 235 height 27
click at [678, 244] on icon at bounding box center [682, 249] width 13 height 14
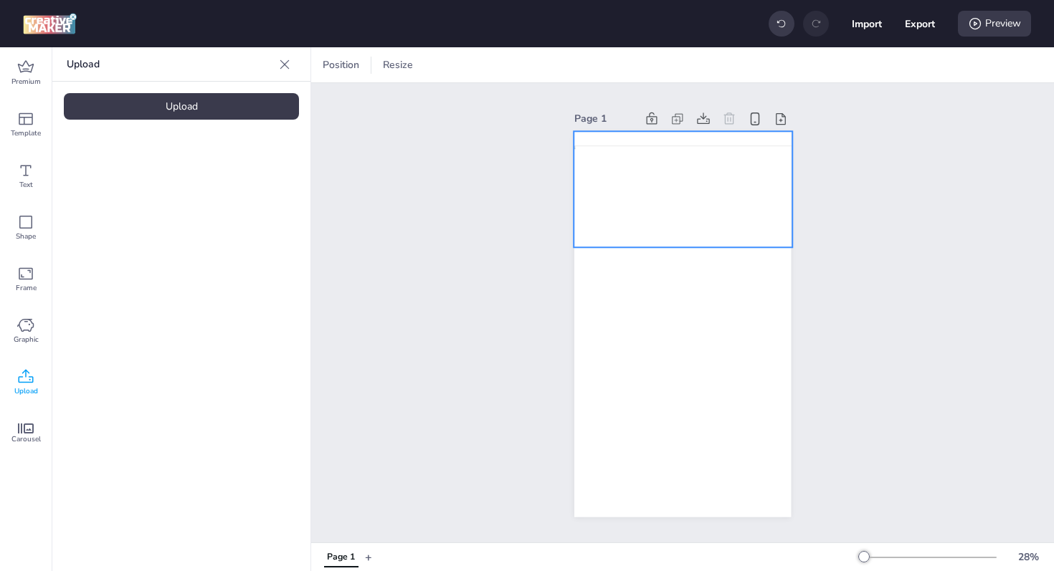
click at [634, 171] on video at bounding box center [682, 189] width 219 height 117
click at [677, 94] on icon at bounding box center [682, 102] width 17 height 17
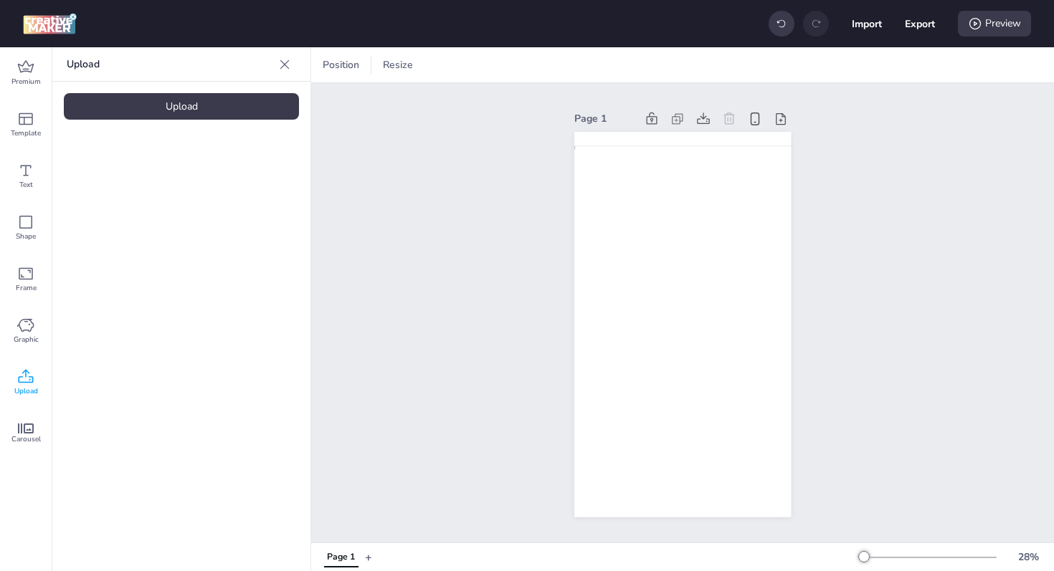
click at [193, 110] on div "Upload" at bounding box center [181, 106] width 235 height 27
click at [261, 216] on video at bounding box center [241, 199] width 115 height 57
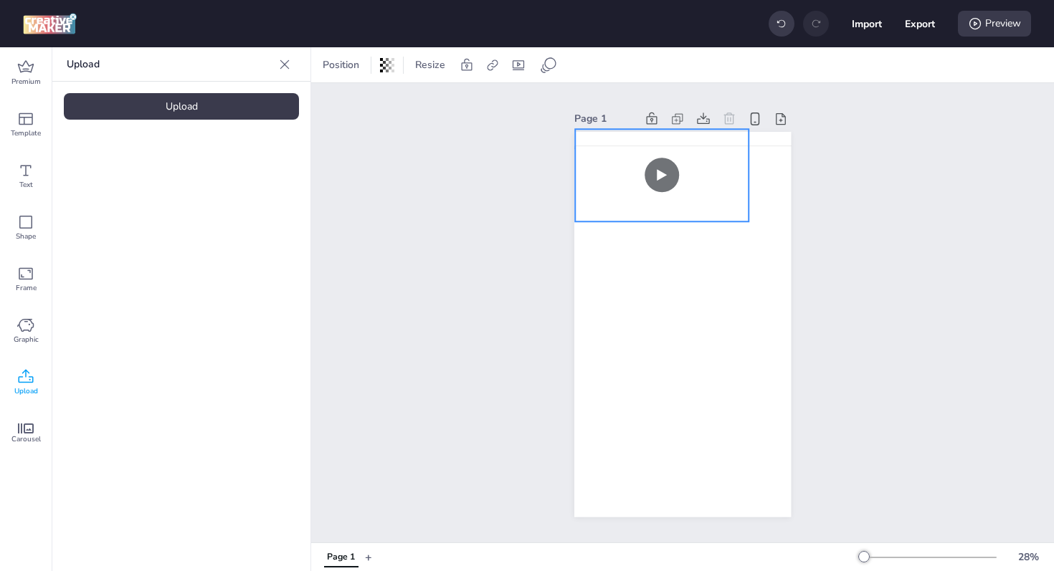
drag, startPoint x: 718, startPoint y: 302, endPoint x: 697, endPoint y: 153, distance: 150.5
click at [697, 153] on video at bounding box center [661, 175] width 173 height 92
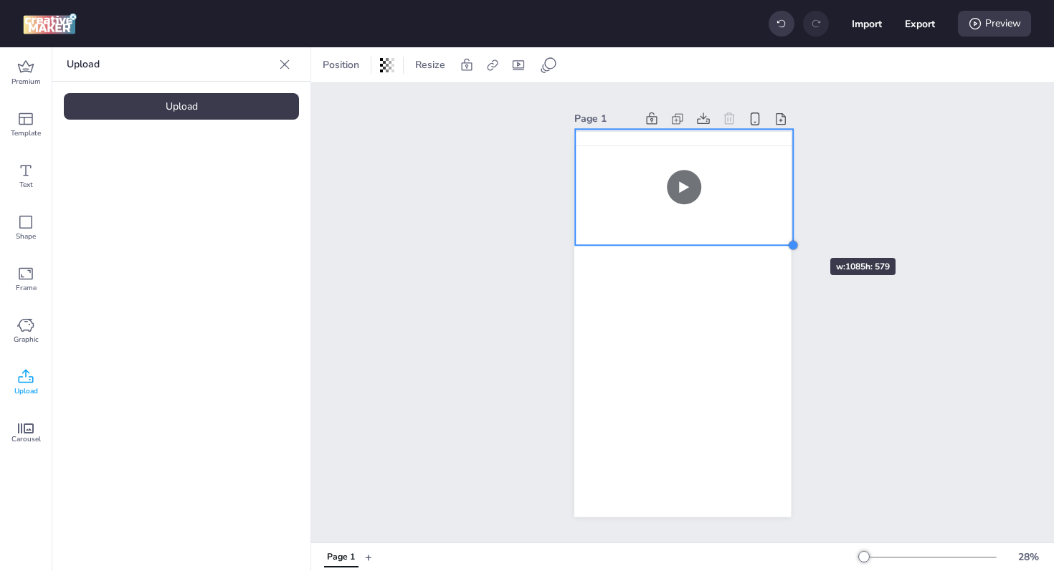
drag, startPoint x: 742, startPoint y: 211, endPoint x: 787, endPoint y: 232, distance: 49.1
click at [787, 232] on div "Page 1" at bounding box center [682, 313] width 297 height 443
click at [525, 68] on icon at bounding box center [518, 65] width 14 height 14
select select "contain"
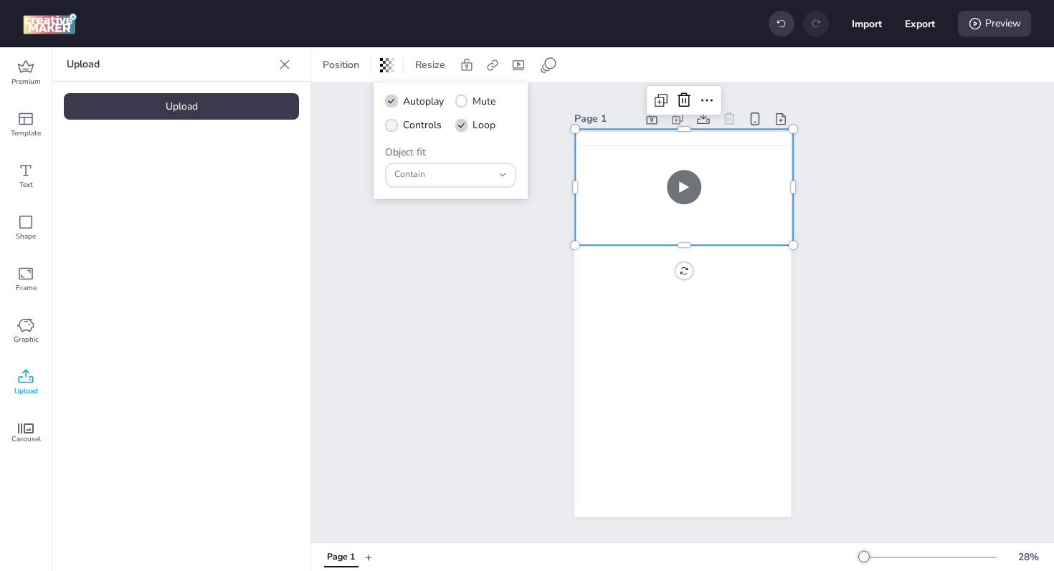
click at [433, 124] on span "Controls" at bounding box center [422, 125] width 39 height 15
click at [393, 126] on input "Controls" at bounding box center [388, 130] width 9 height 9
checkbox input "true"
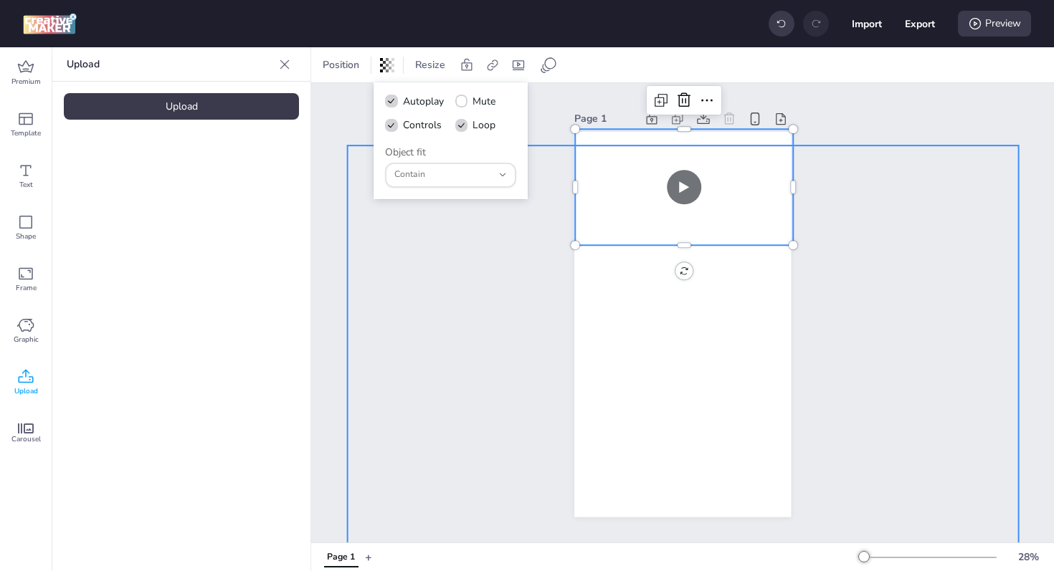
click at [672, 311] on img at bounding box center [682, 379] width 223 height 468
select select "contain"
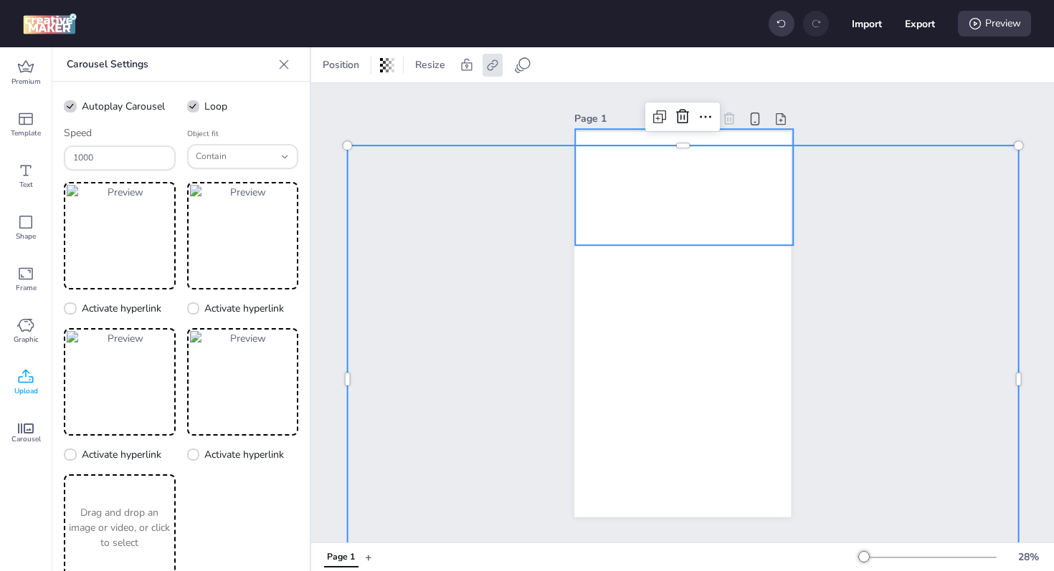
click at [740, 177] on video at bounding box center [684, 187] width 218 height 116
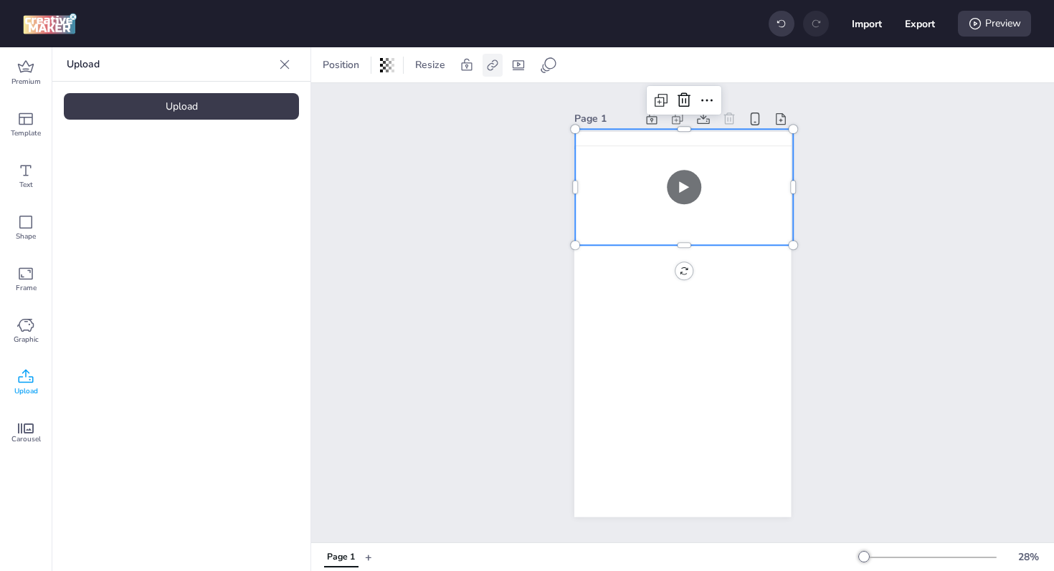
click at [492, 65] on icon at bounding box center [492, 65] width 14 height 14
click at [409, 100] on span "Activate hyperlink" at bounding box center [399, 101] width 80 height 15
click at [350, 102] on input "Activate hyperlink" at bounding box center [344, 106] width 9 height 9
checkbox input "true"
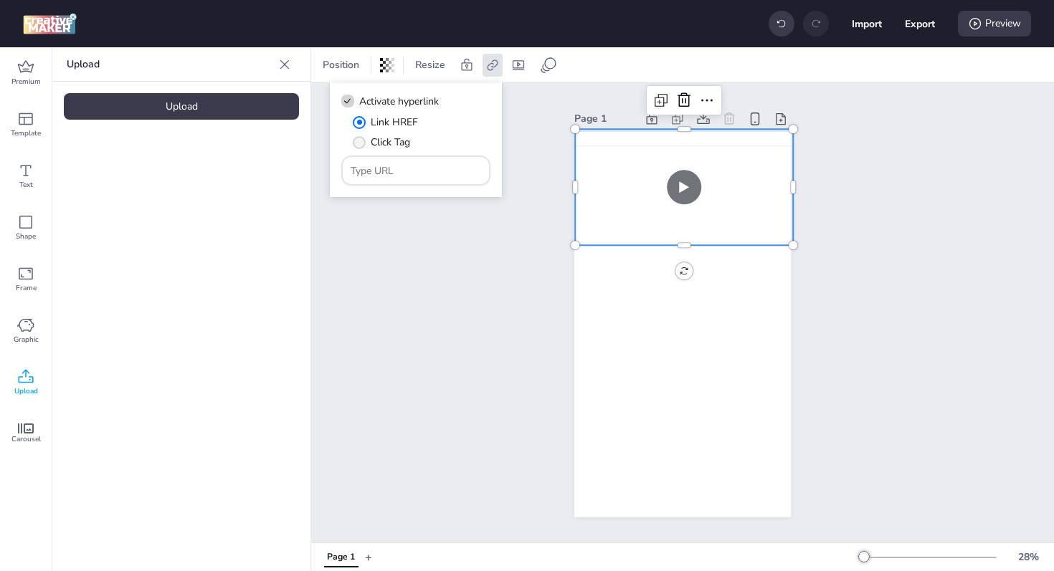
click at [413, 153] on label "Click Tag" at bounding box center [381, 142] width 67 height 25
click at [361, 153] on input "Click Tag" at bounding box center [356, 147] width 9 height 9
radio input "true"
click at [424, 171] on input "Type URL" at bounding box center [415, 170] width 131 height 15
click at [385, 124] on span "Link HREF" at bounding box center [394, 122] width 47 height 15
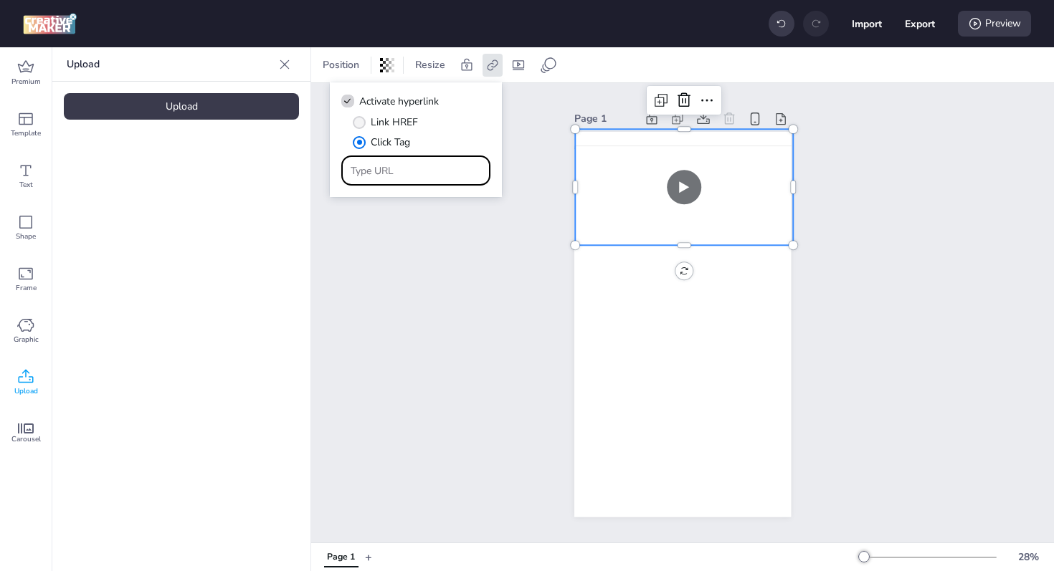
click at [361, 124] on input "Link HREF" at bounding box center [356, 127] width 9 height 9
radio input "true"
click at [401, 162] on div at bounding box center [415, 170] width 131 height 27
type input "[DOMAIN_NAME]"
select select "contain"
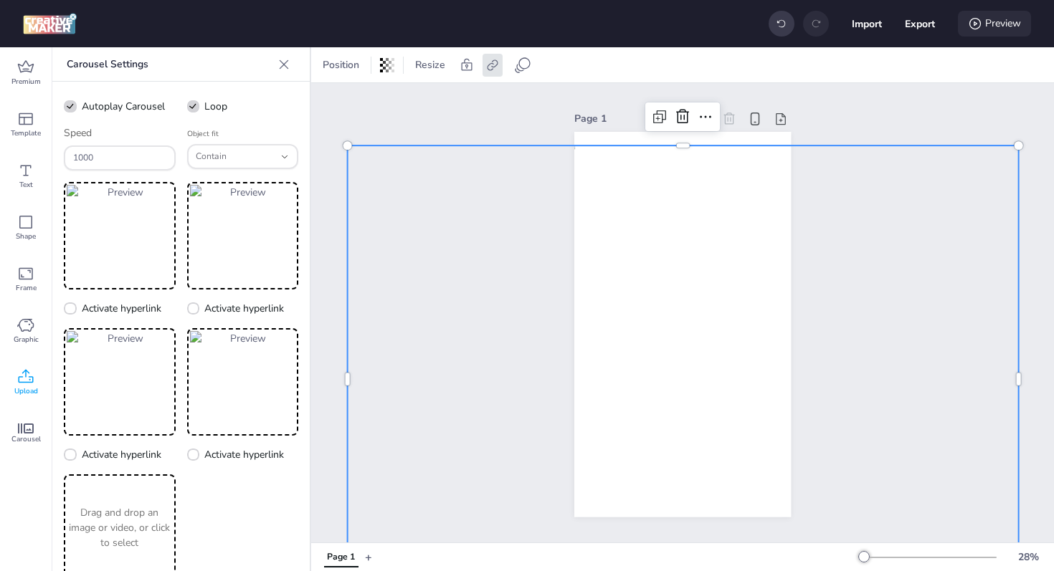
click at [1005, 23] on div "Preview" at bounding box center [993, 24] width 73 height 26
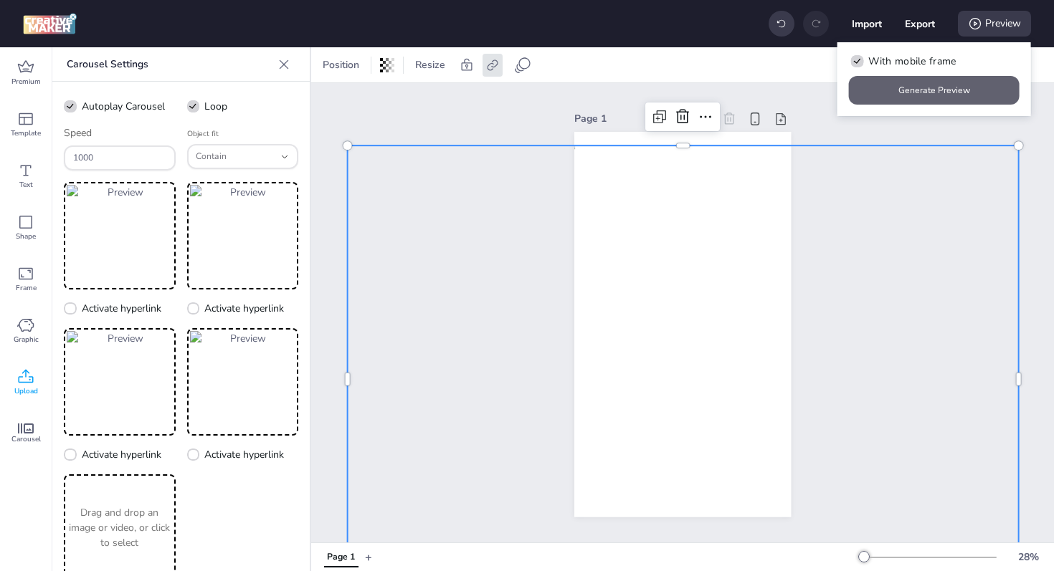
click at [907, 85] on button "Generate Preview" at bounding box center [934, 90] width 171 height 29
click at [912, 27] on button "Export" at bounding box center [919, 24] width 30 height 30
select select "html"
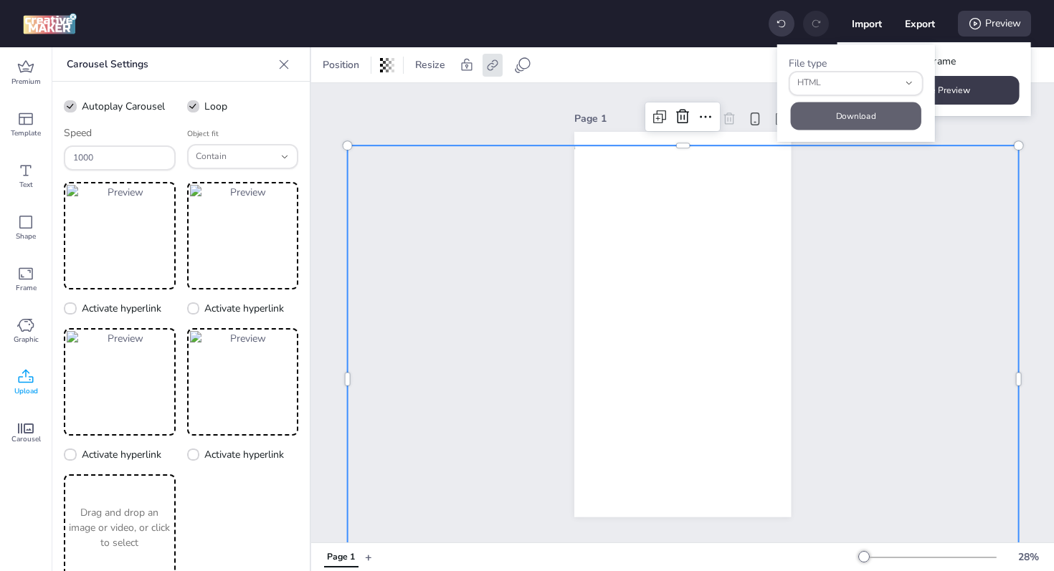
click at [864, 113] on button "Download" at bounding box center [855, 116] width 130 height 28
click at [682, 340] on img at bounding box center [682, 379] width 223 height 468
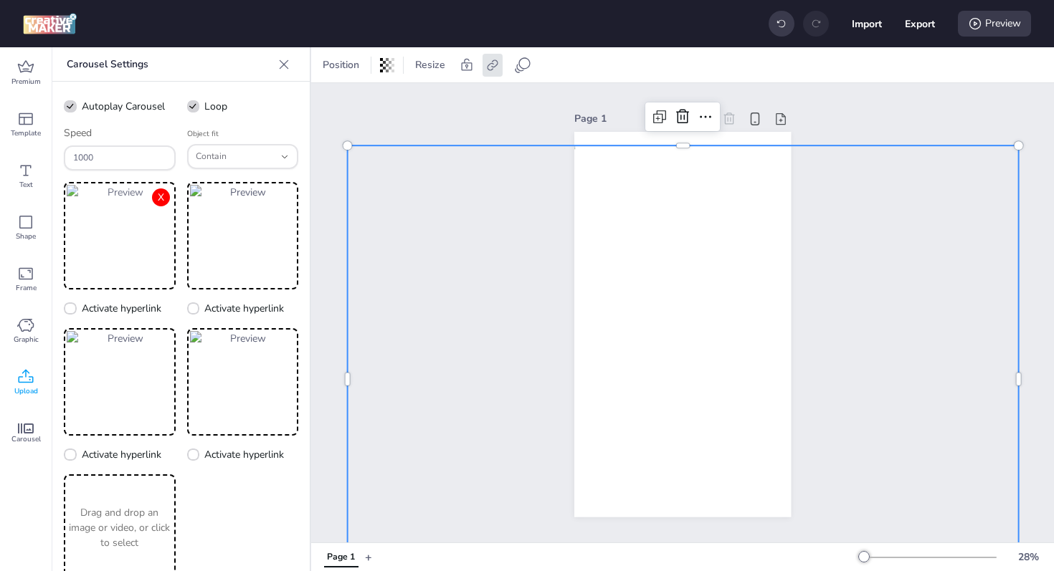
click at [152, 201] on button "X" at bounding box center [161, 197] width 18 height 18
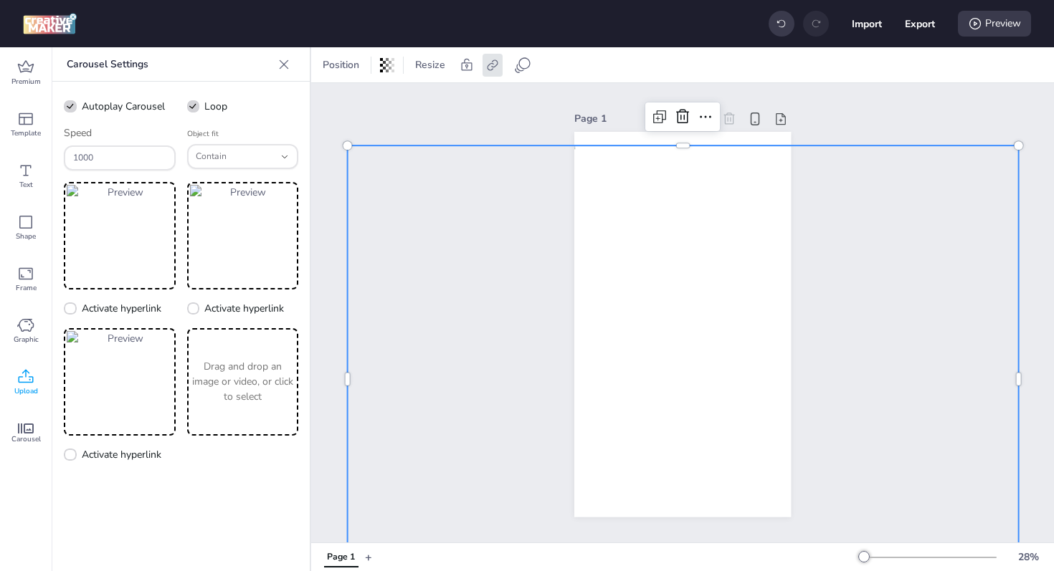
click at [0, 0] on button "X" at bounding box center [0, 0] width 0 height 0
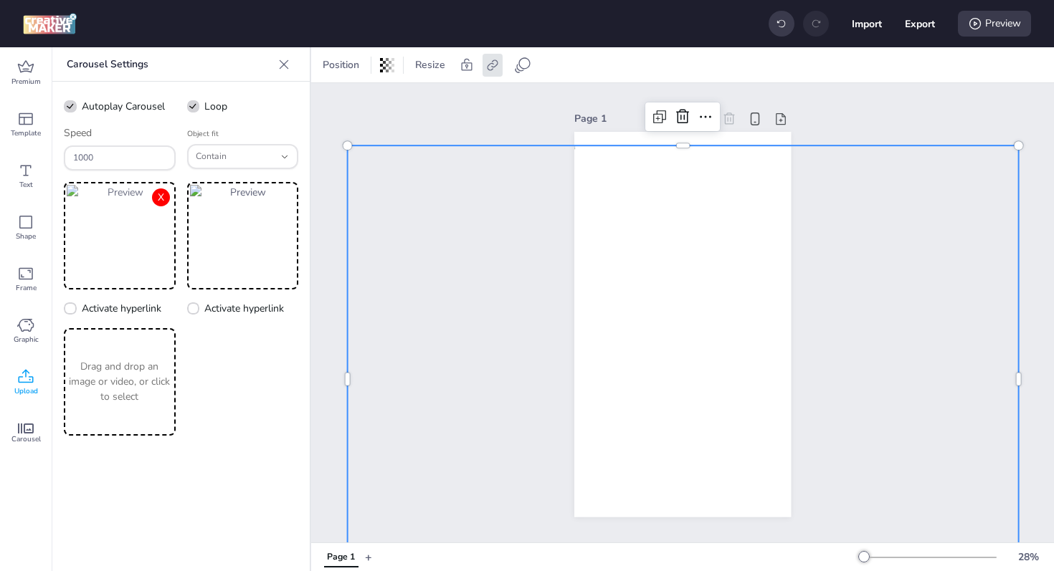
click at [156, 201] on button "X" at bounding box center [161, 197] width 18 height 18
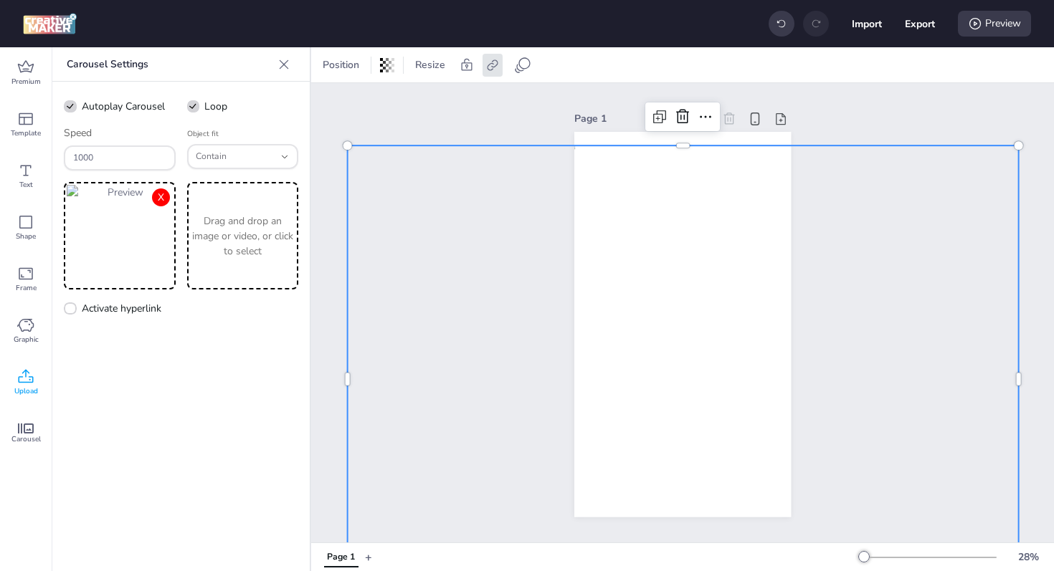
click at [161, 200] on button "X" at bounding box center [161, 197] width 18 height 18
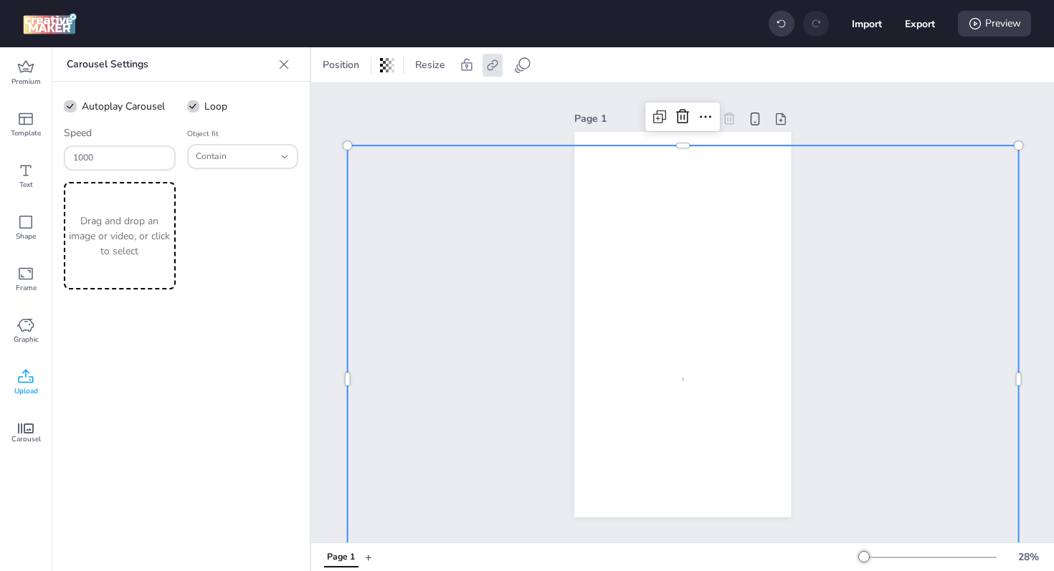
click at [125, 229] on p "Drag and drop an image or video, or click to select" at bounding box center [120, 236] width 106 height 45
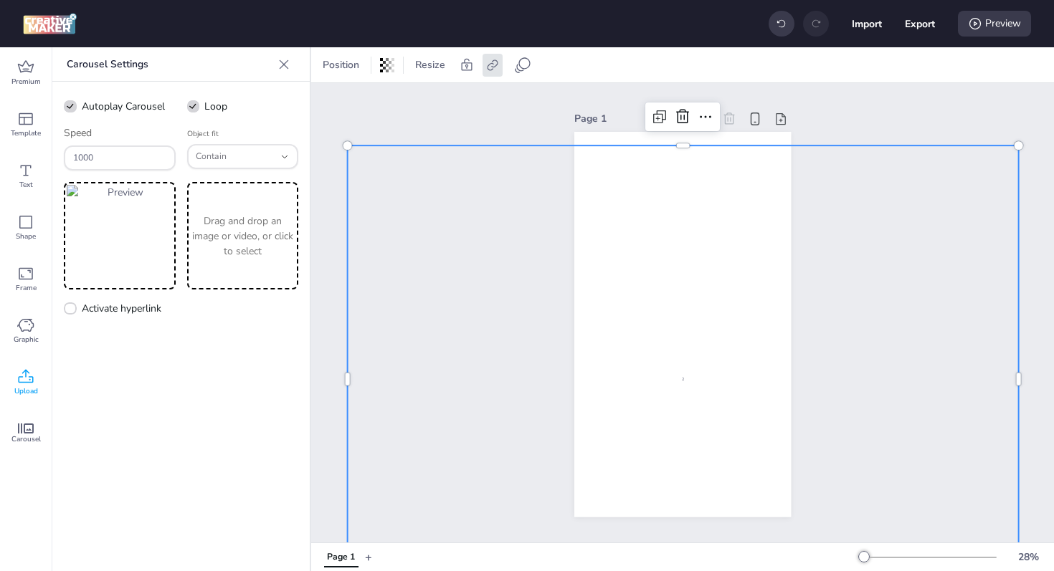
click at [236, 226] on p "Drag and drop an image or video, or click to select" at bounding box center [243, 236] width 106 height 45
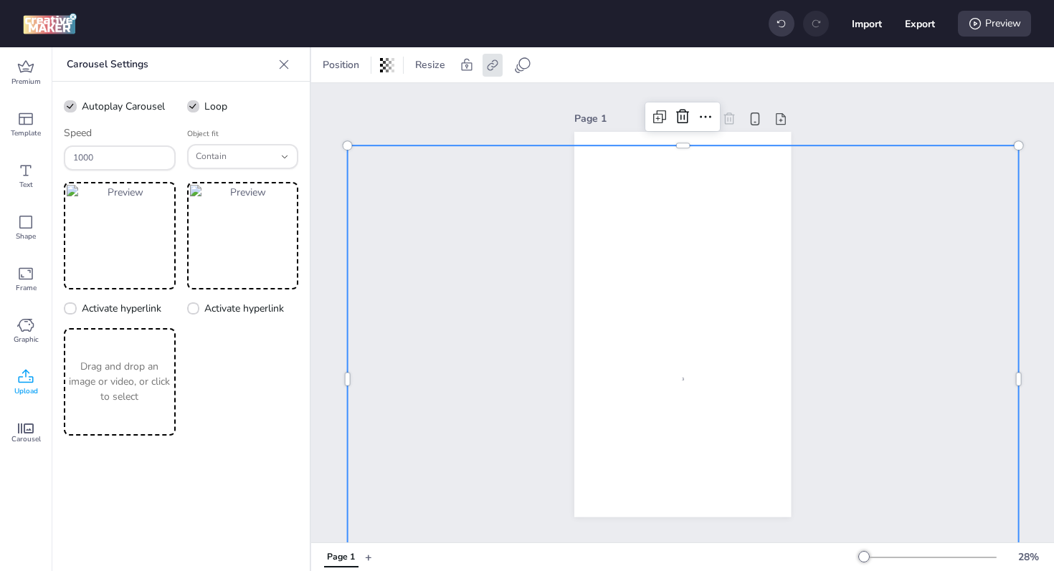
click at [123, 373] on p "Drag and drop an image or video, or click to select" at bounding box center [120, 381] width 106 height 45
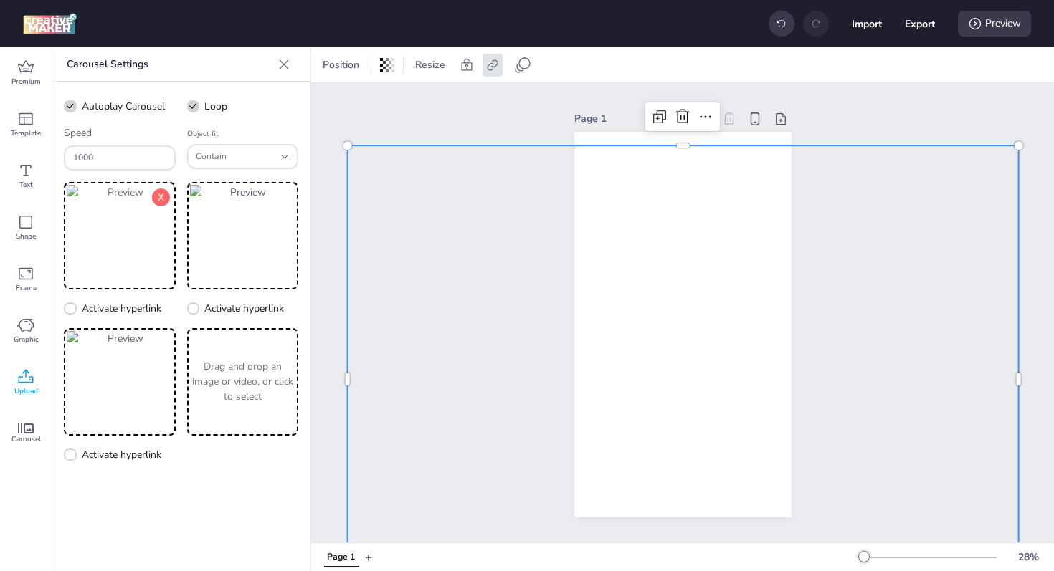
drag, startPoint x: 107, startPoint y: 360, endPoint x: 100, endPoint y: 236, distance: 124.2
click at [100, 236] on div "X Activate hyperlink X Activate hyperlink X Activate hyperlink Drag and drop an…" at bounding box center [181, 322] width 234 height 281
drag, startPoint x: 115, startPoint y: 231, endPoint x: 203, endPoint y: 344, distance: 142.9
click at [201, 368] on div "X Activate hyperlink X Activate hyperlink X Activate hyperlink Drag and drop an…" at bounding box center [181, 322] width 234 height 281
click at [160, 199] on button "X" at bounding box center [161, 197] width 18 height 18
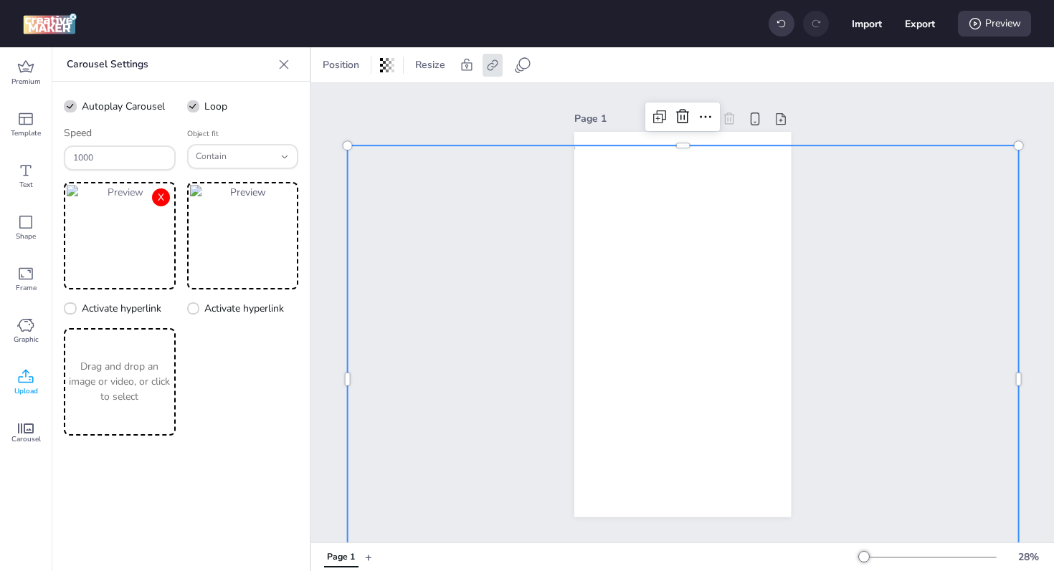
click at [162, 197] on button "X" at bounding box center [161, 197] width 18 height 18
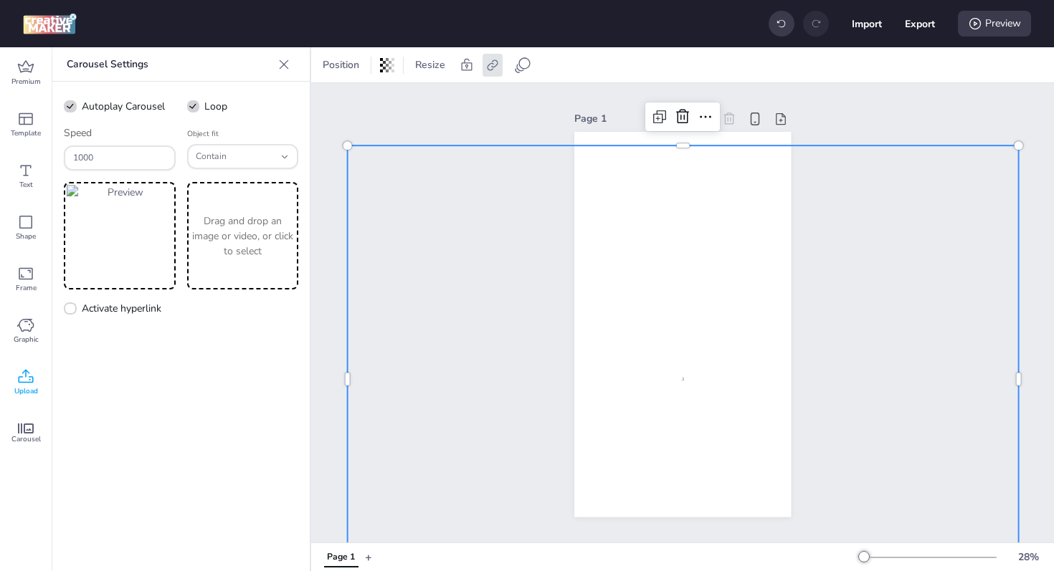
click at [0, 0] on button "X" at bounding box center [0, 0] width 0 height 0
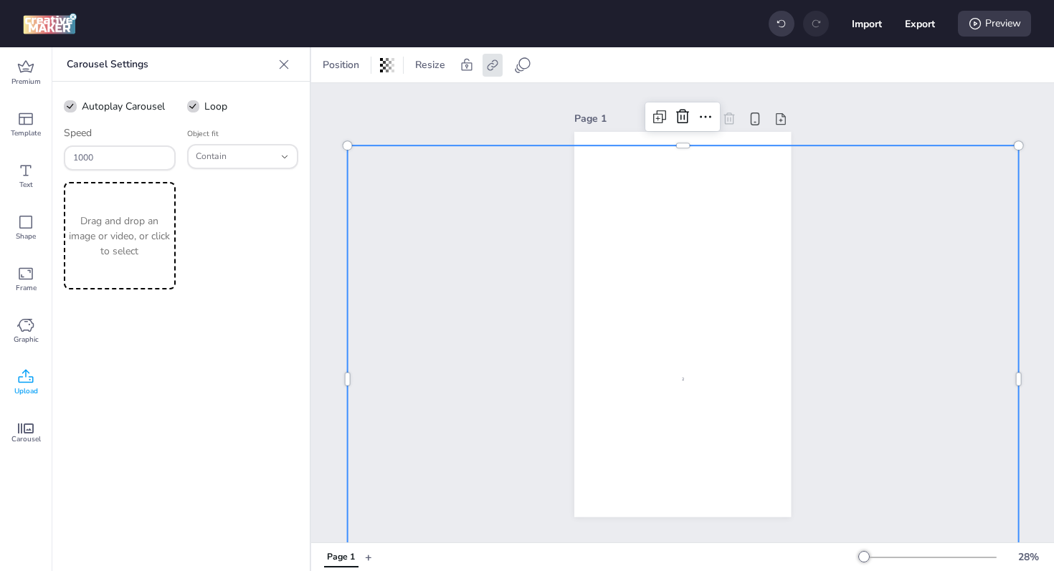
click at [139, 221] on p "Drag and drop an image or video, or click to select" at bounding box center [120, 236] width 106 height 45
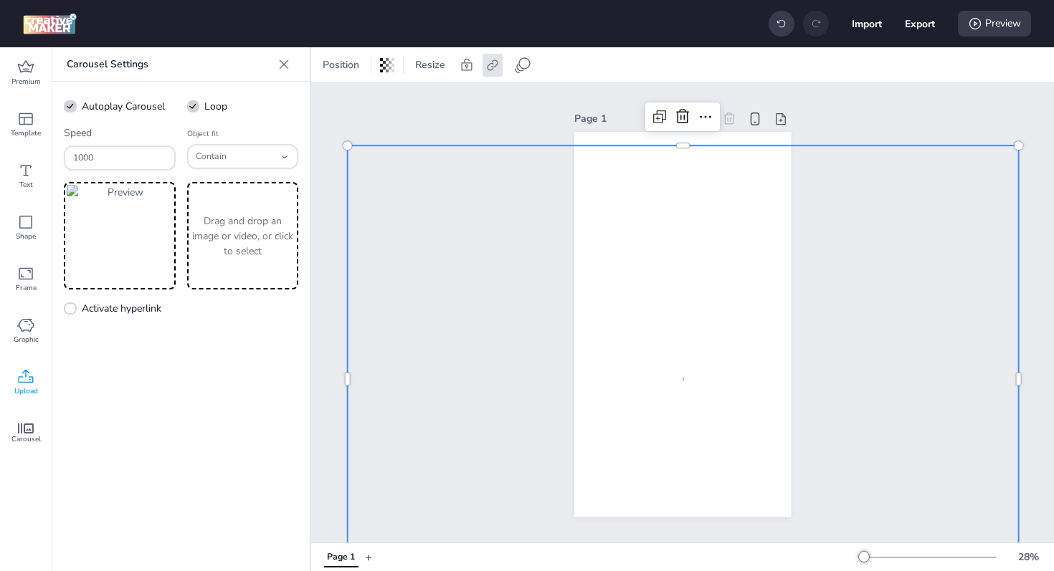
click at [244, 239] on p "Drag and drop an image or video, or click to select" at bounding box center [243, 236] width 106 height 45
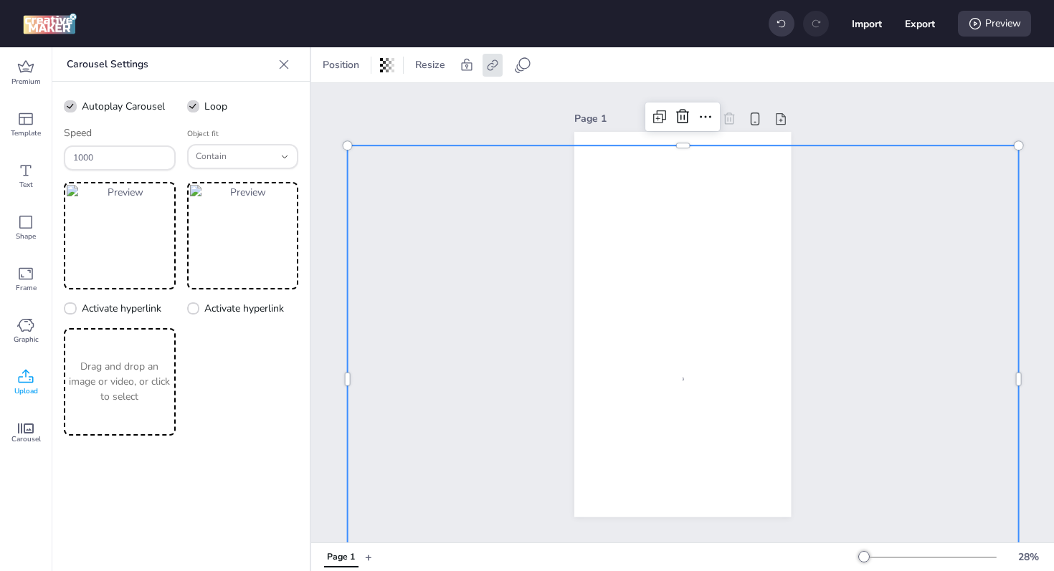
click at [132, 358] on div "Drag and drop an image or video, or click to select" at bounding box center [120, 382] width 112 height 108
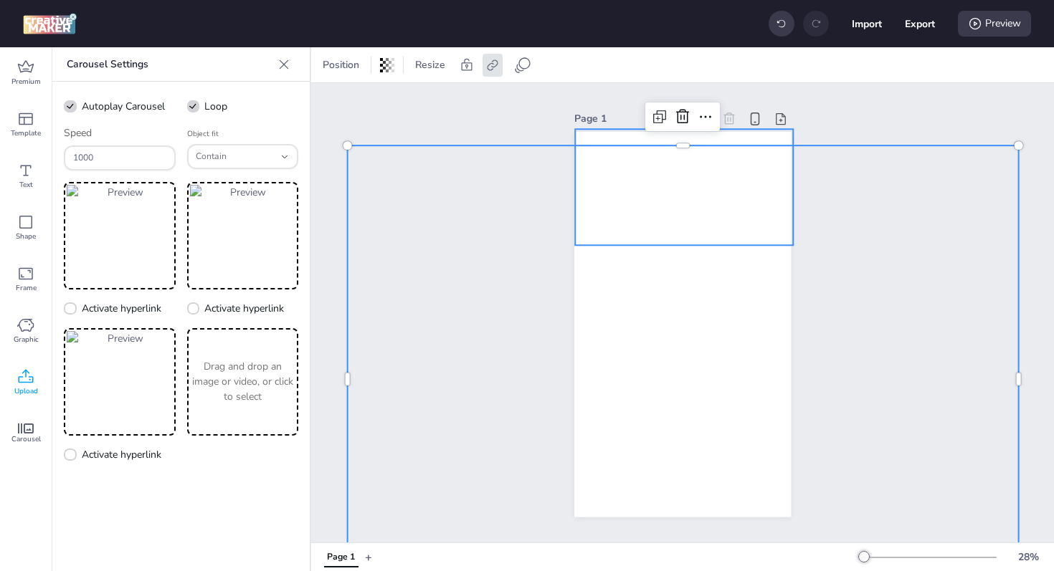
click at [628, 136] on div at bounding box center [682, 139] width 671 height 11
click at [611, 130] on video at bounding box center [684, 187] width 218 height 116
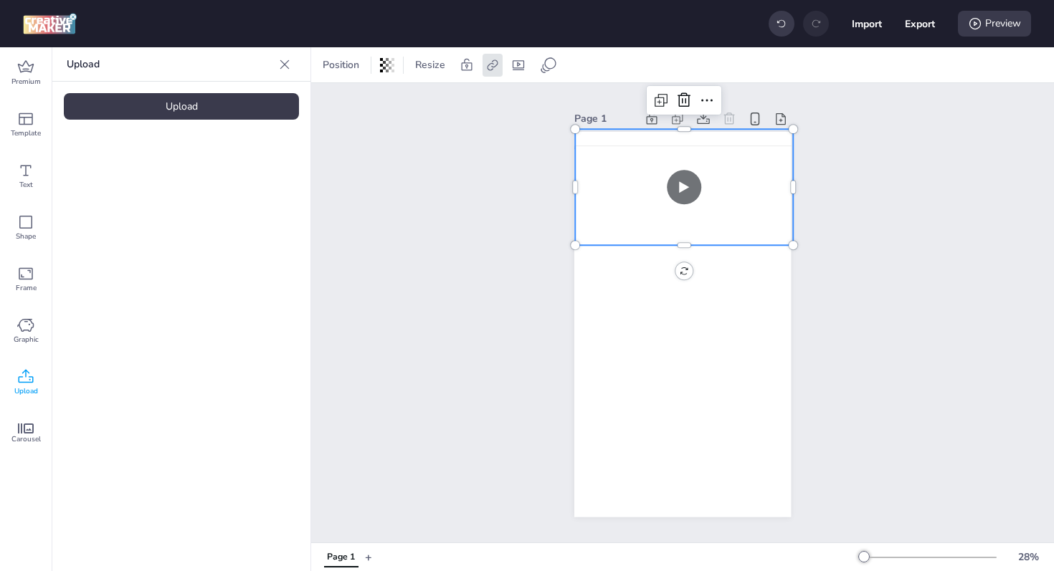
click at [677, 99] on icon at bounding box center [683, 100] width 17 height 17
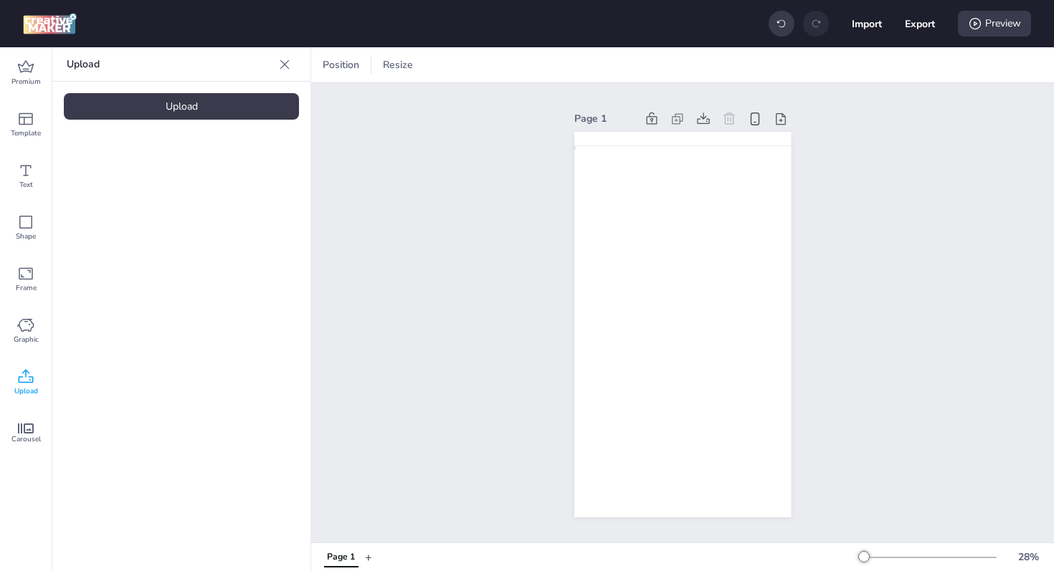
click at [176, 106] on div "Upload" at bounding box center [181, 106] width 235 height 27
click at [114, 421] on div "Upload Upload" at bounding box center [181, 309] width 258 height 524
click at [264, 338] on video at bounding box center [241, 320] width 115 height 57
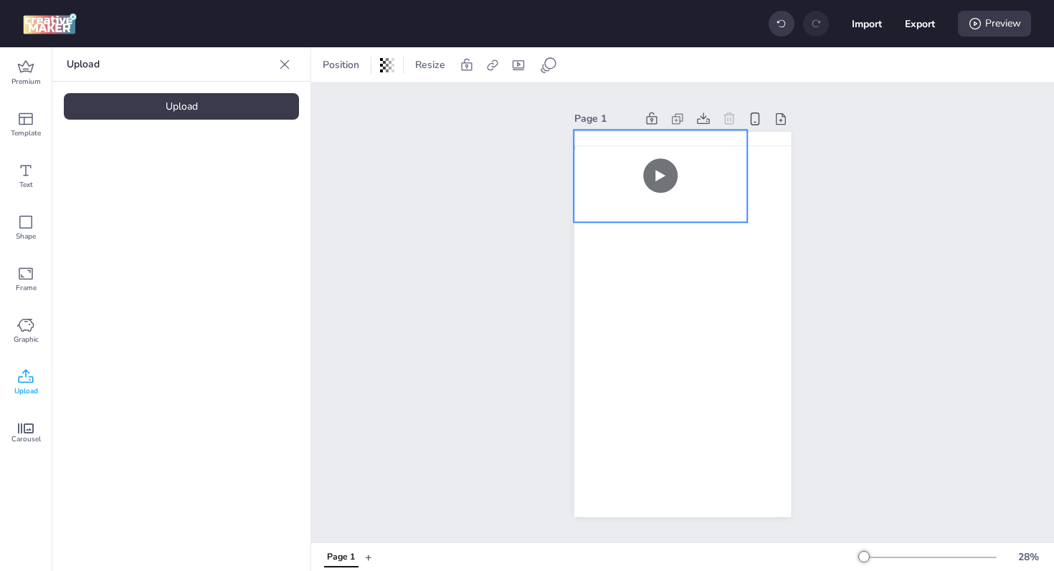
drag, startPoint x: 634, startPoint y: 297, endPoint x: 611, endPoint y: 148, distance: 150.0
click at [611, 148] on video at bounding box center [659, 176] width 173 height 92
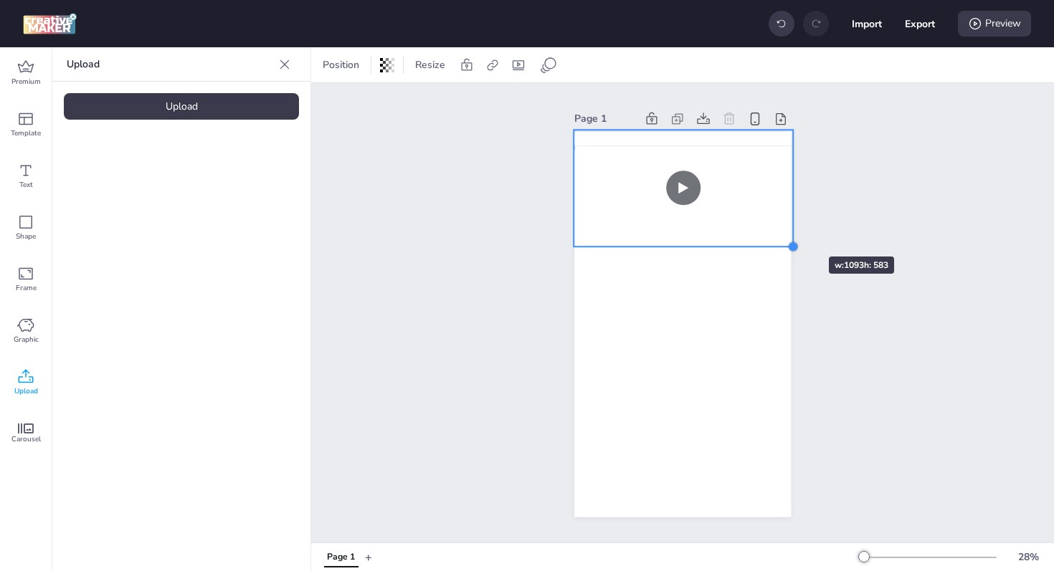
drag, startPoint x: 740, startPoint y: 217, endPoint x: 787, endPoint y: 231, distance: 49.4
click at [787, 231] on div "Page 1" at bounding box center [682, 313] width 297 height 443
click at [517, 69] on icon at bounding box center [517, 65] width 11 height 10
select select "contain"
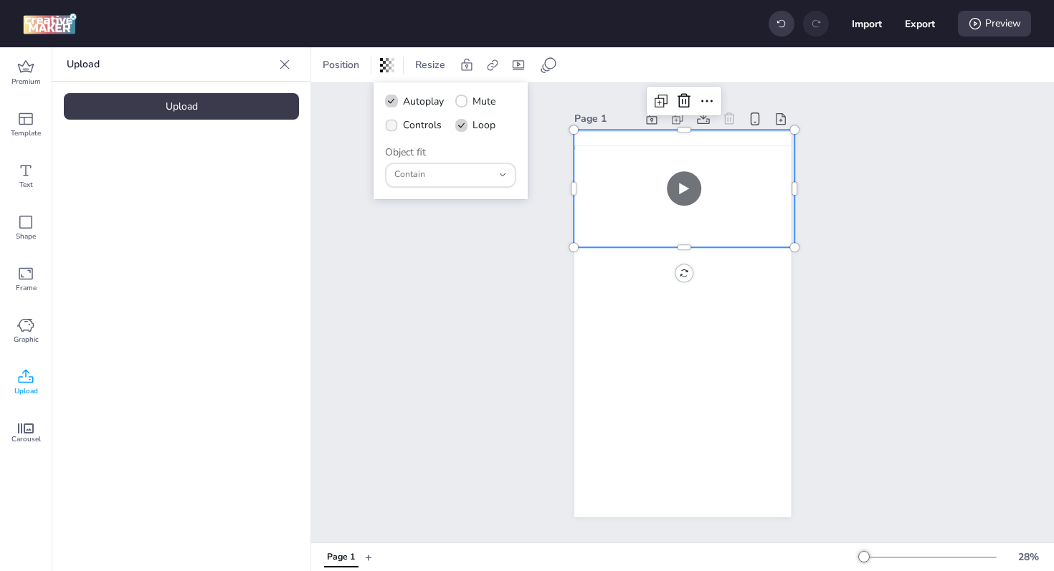
click at [412, 125] on span "Controls" at bounding box center [422, 125] width 39 height 15
click at [393, 126] on input "Controls" at bounding box center [388, 130] width 9 height 9
checkbox input "true"
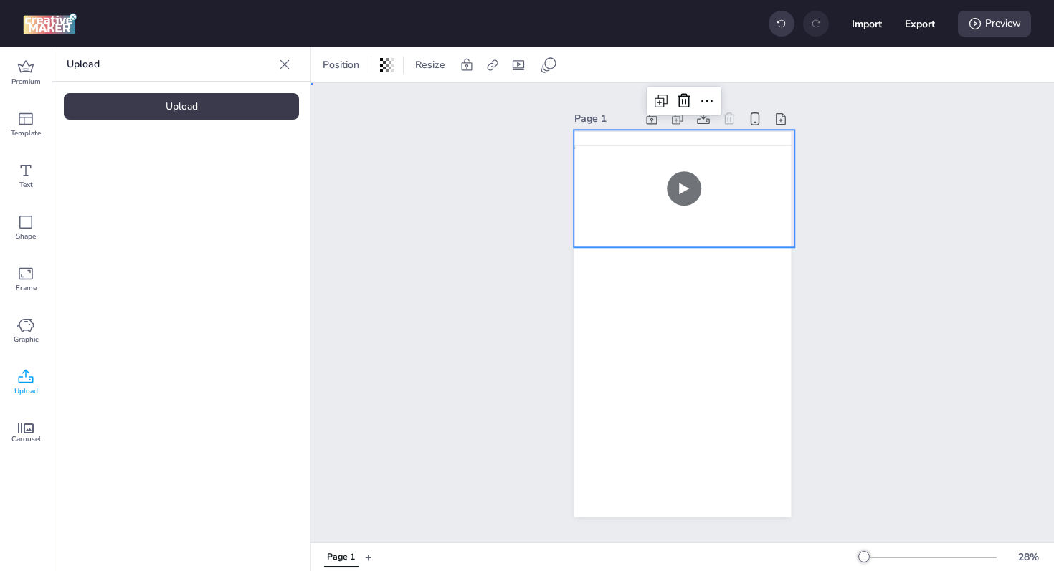
click at [901, 285] on div "Page 1" at bounding box center [682, 312] width 742 height 459
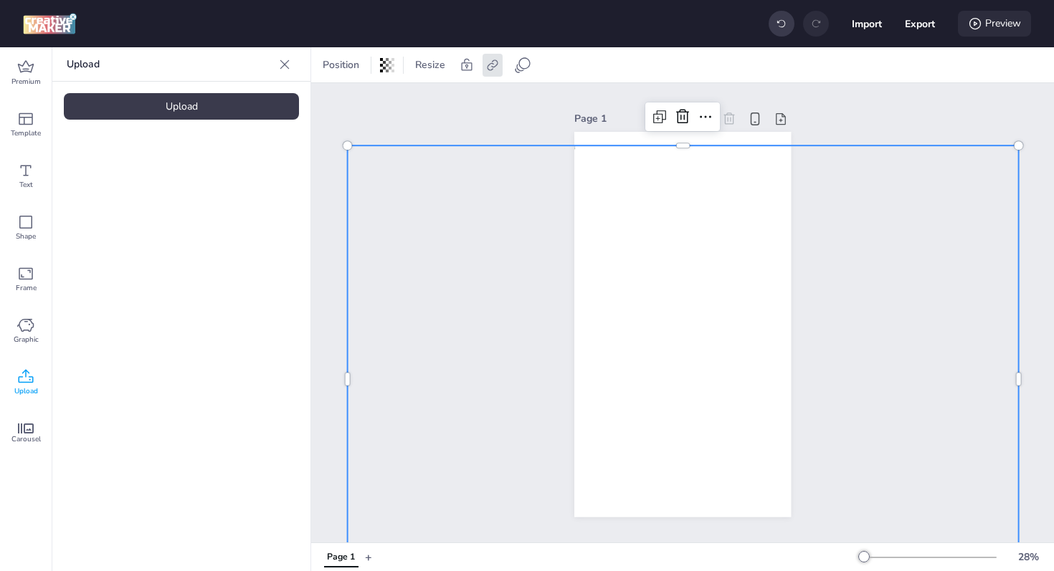
click at [993, 24] on div "Preview" at bounding box center [993, 24] width 73 height 26
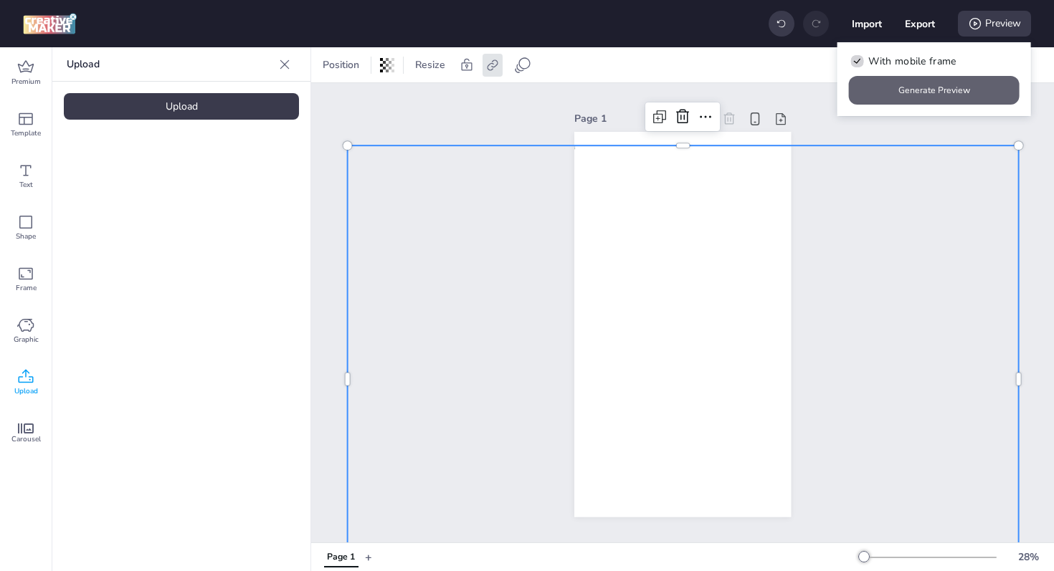
click at [933, 95] on button "Generate Preview" at bounding box center [934, 90] width 171 height 29
click at [915, 21] on button "Export" at bounding box center [919, 23] width 29 height 29
select select "html"
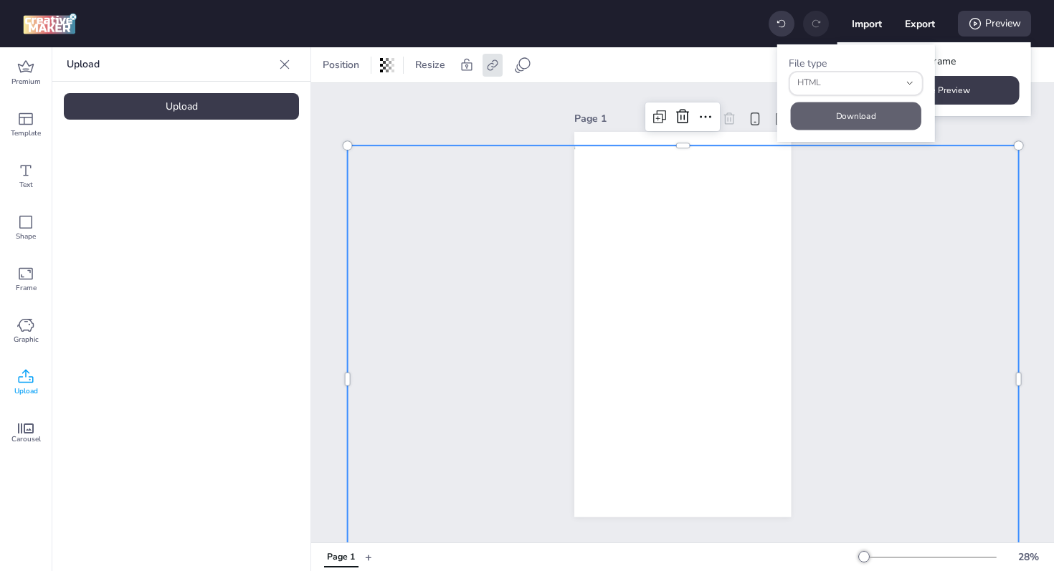
click at [846, 110] on button "Download" at bounding box center [855, 116] width 130 height 28
